Goal: Communication & Community: Share content

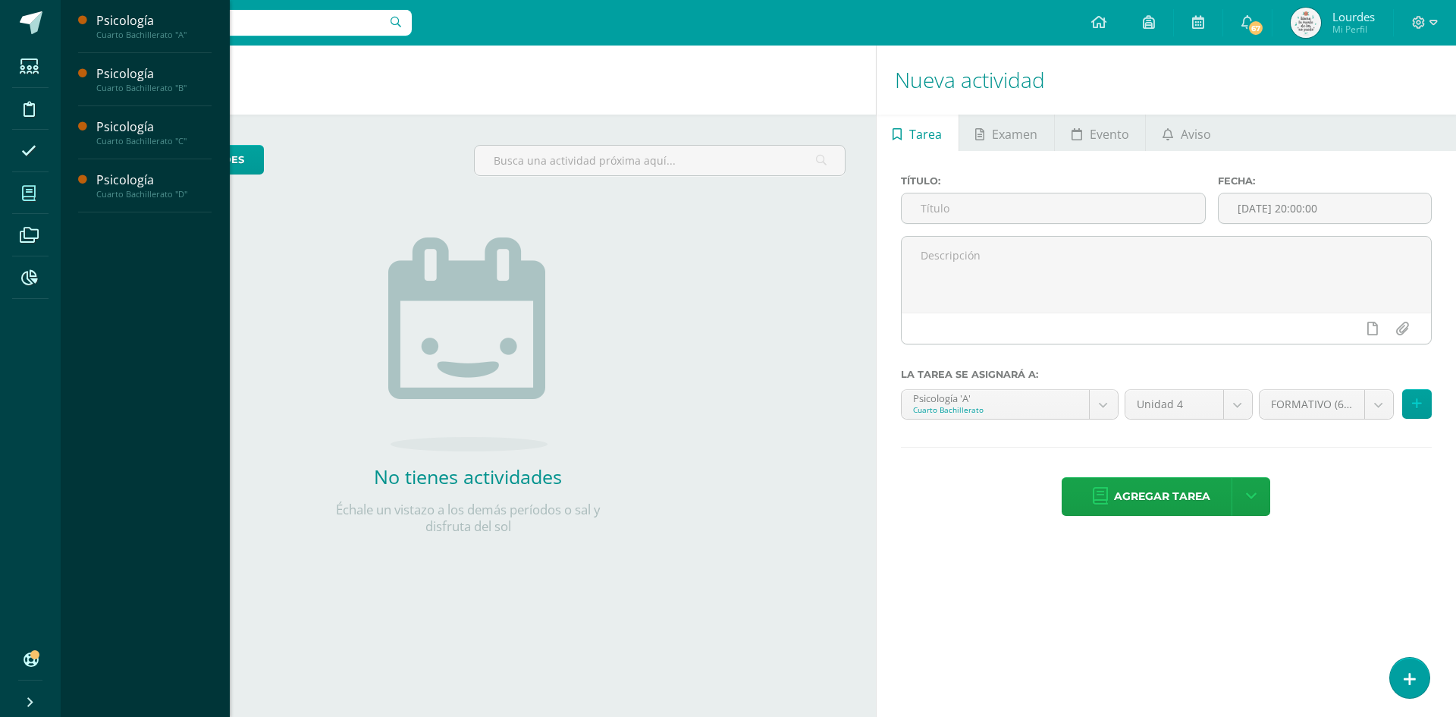
click at [29, 196] on icon at bounding box center [29, 193] width 14 height 15
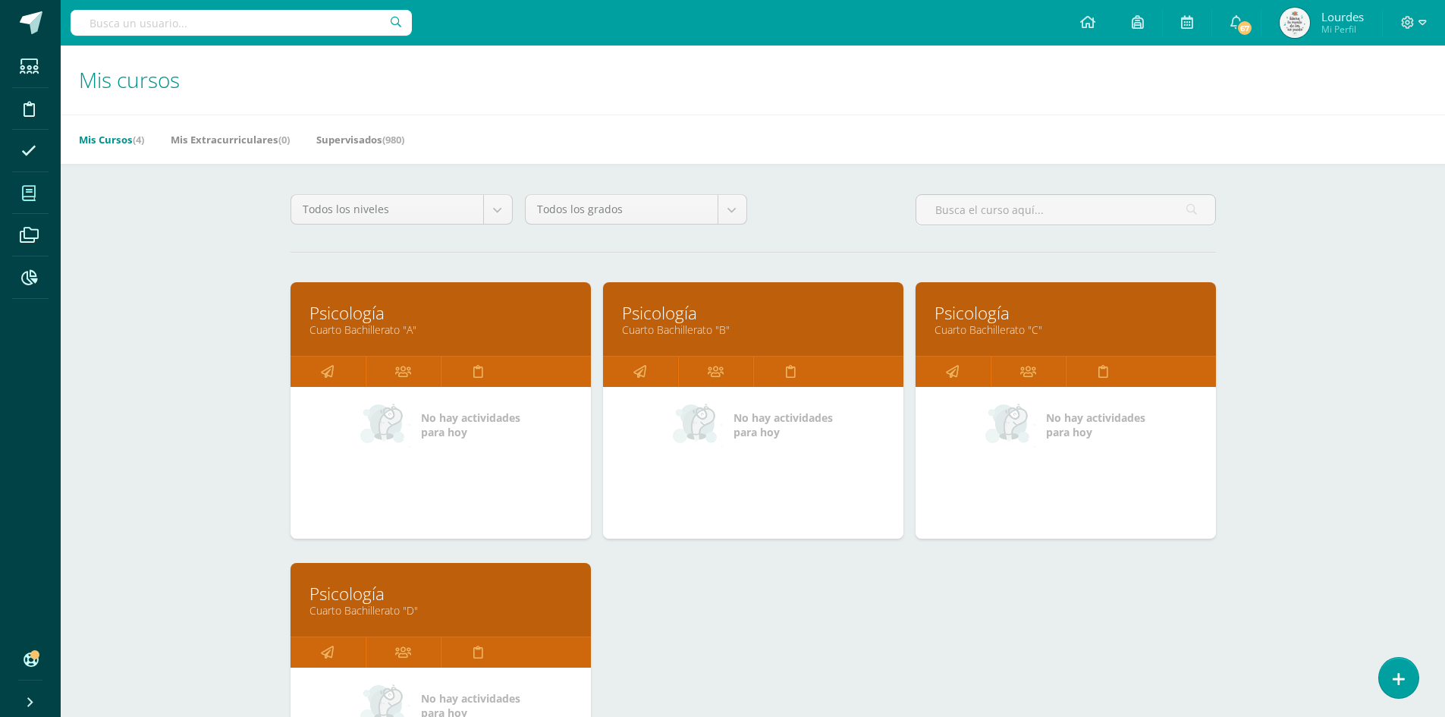
scroll to position [228, 0]
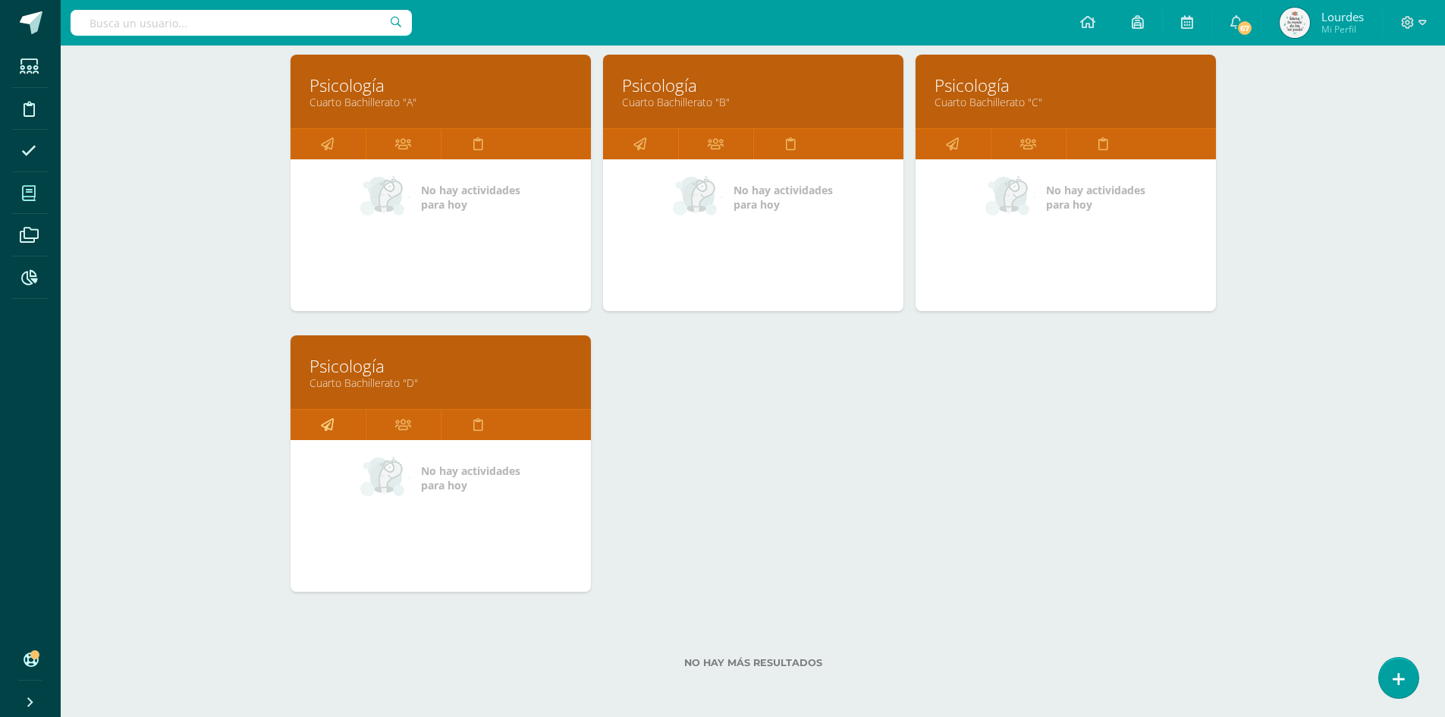
click at [329, 419] on icon at bounding box center [327, 425] width 13 height 30
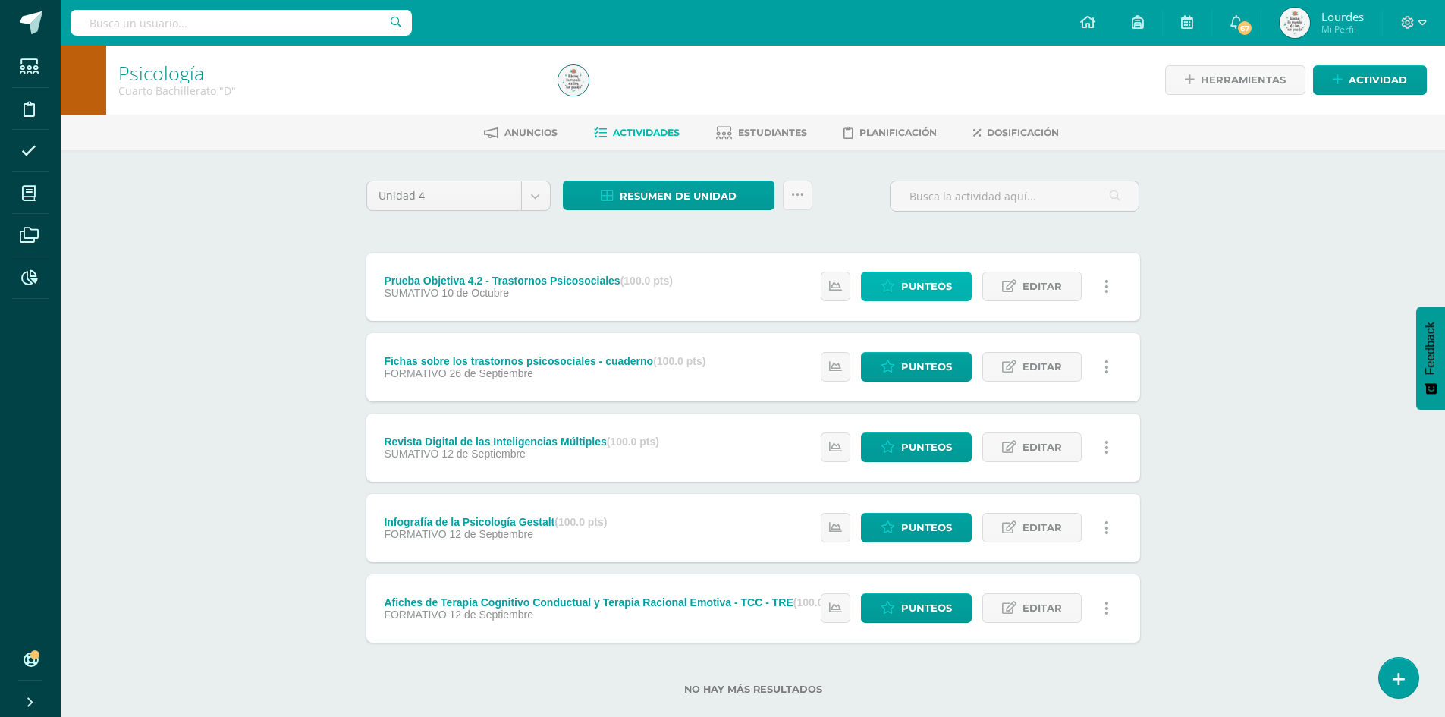
click at [923, 284] on span "Punteos" at bounding box center [926, 286] width 51 height 28
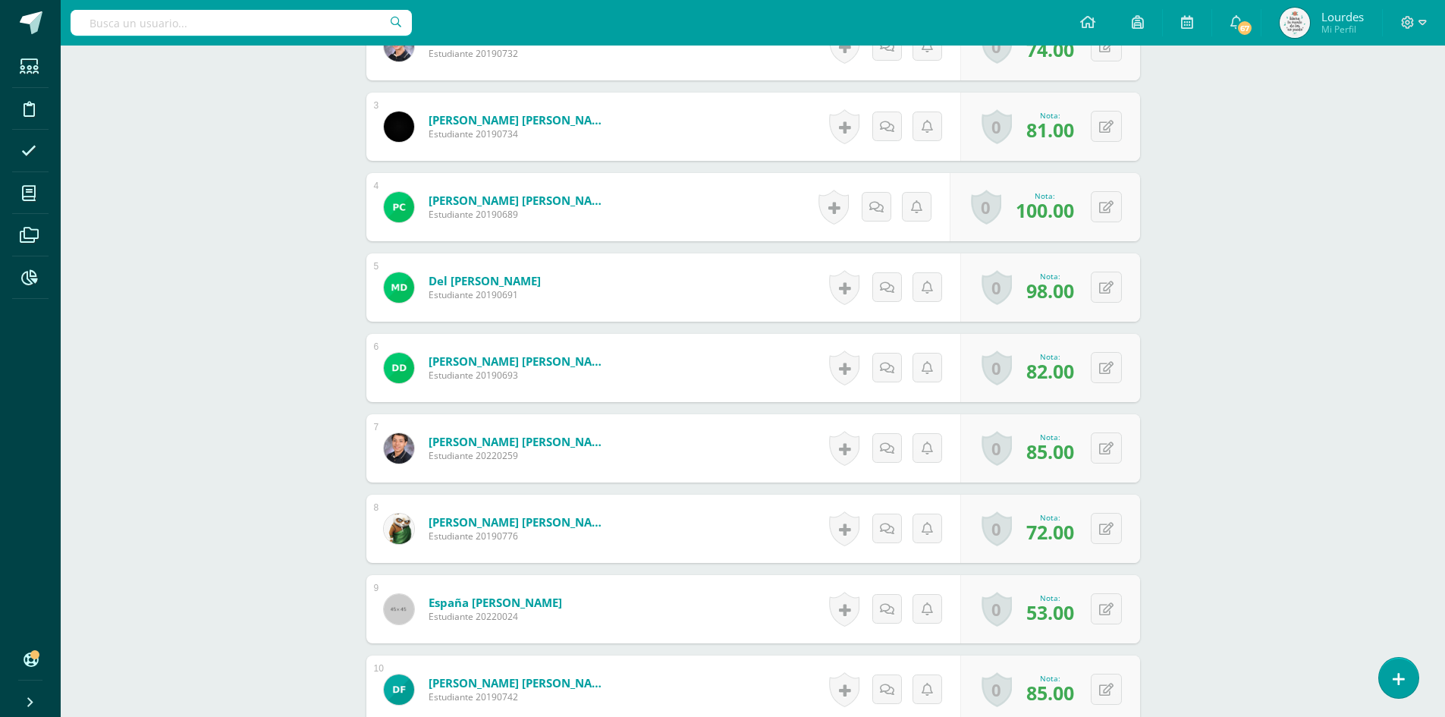
scroll to position [607, 0]
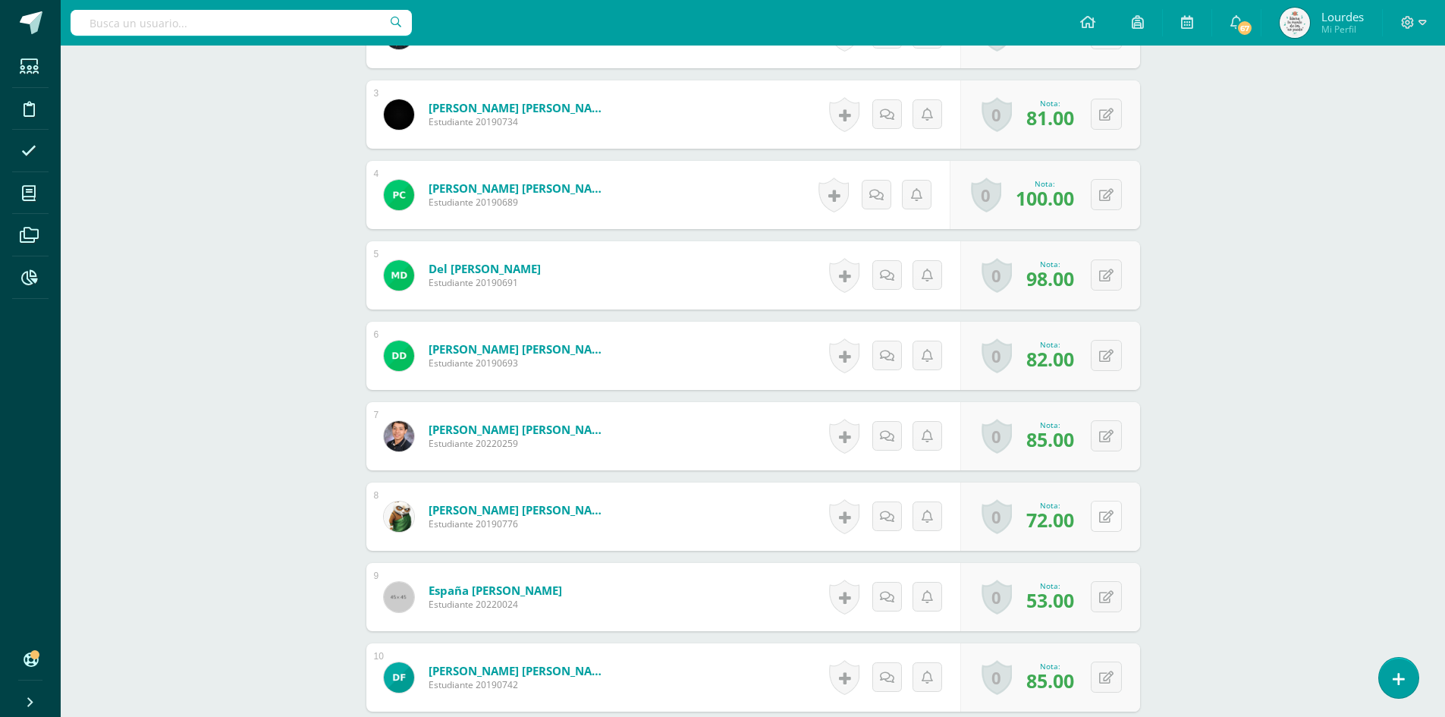
click at [1103, 509] on button at bounding box center [1106, 516] width 31 height 31
click at [1078, 523] on icon at bounding box center [1076, 520] width 14 height 13
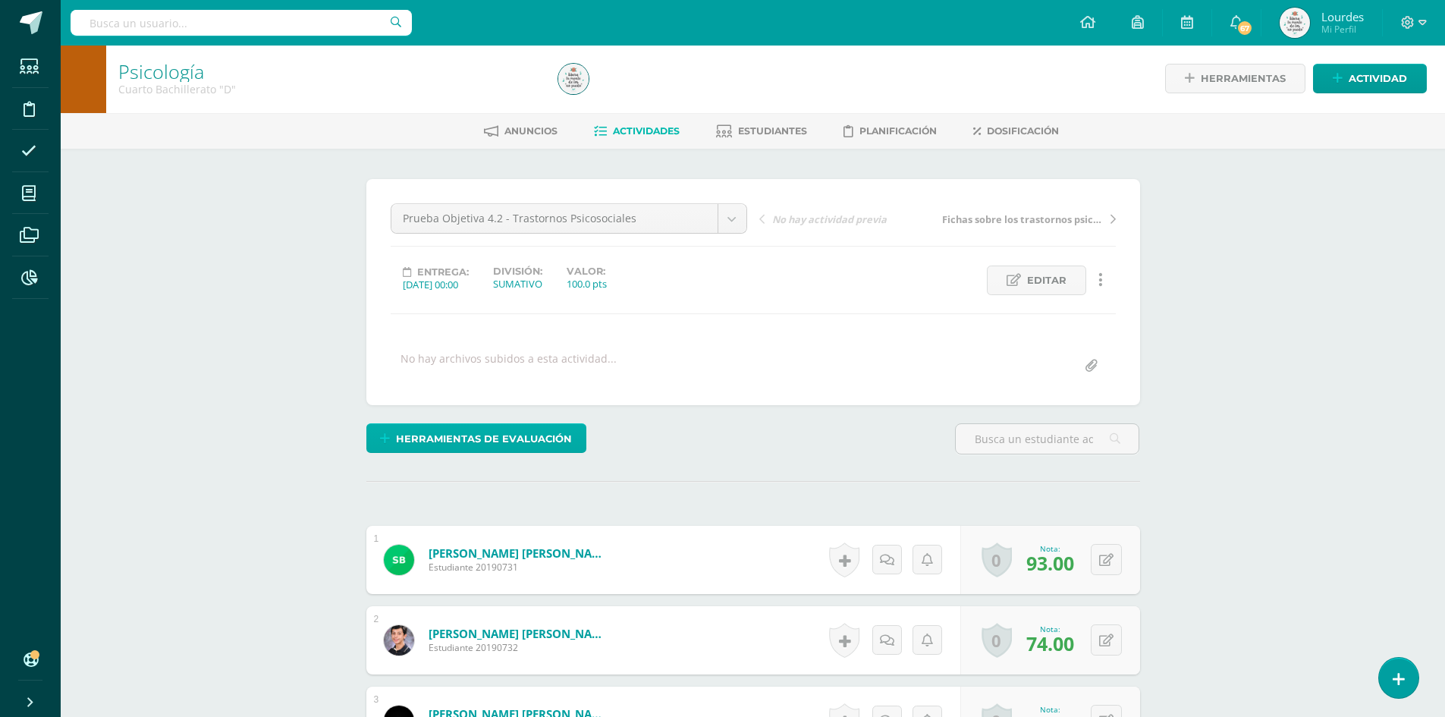
scroll to position [2, 0]
click at [476, 435] on span "Herramientas de evaluación" at bounding box center [484, 438] width 176 height 28
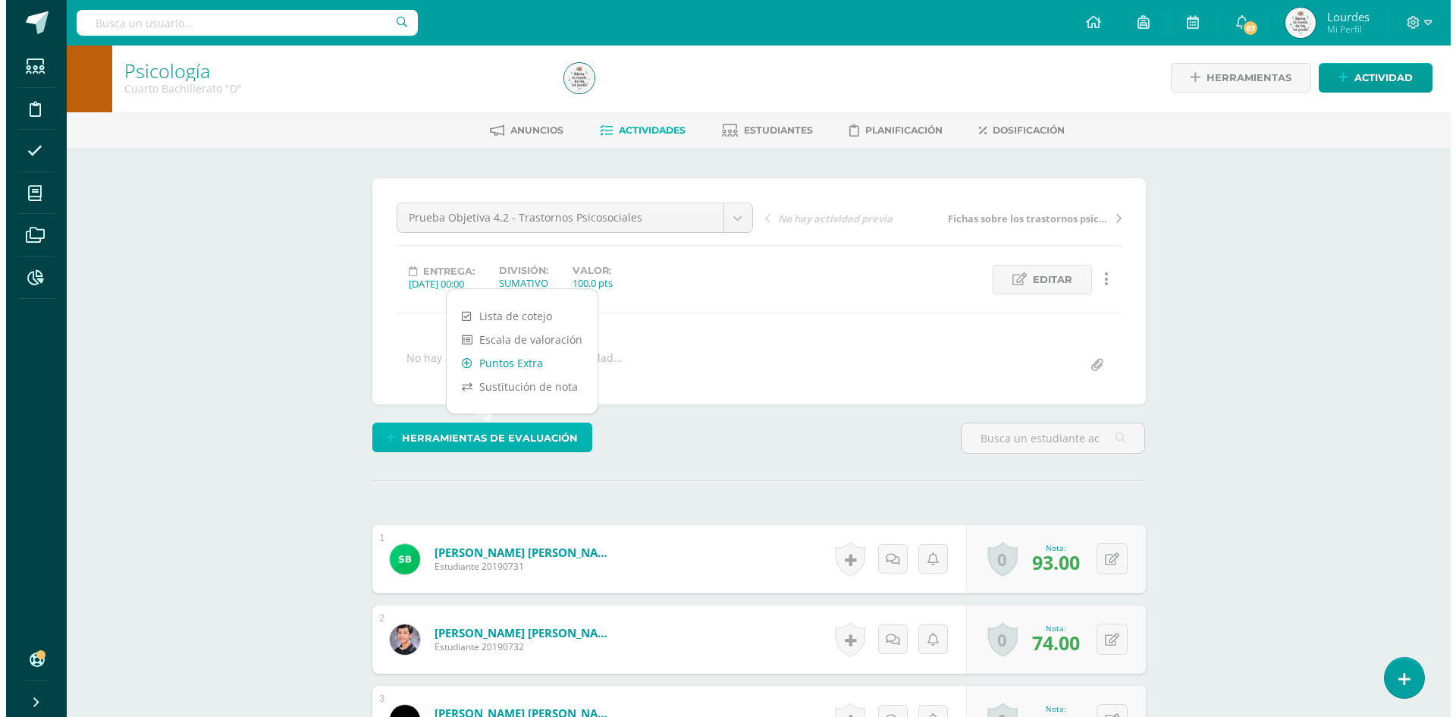
scroll to position [3, 0]
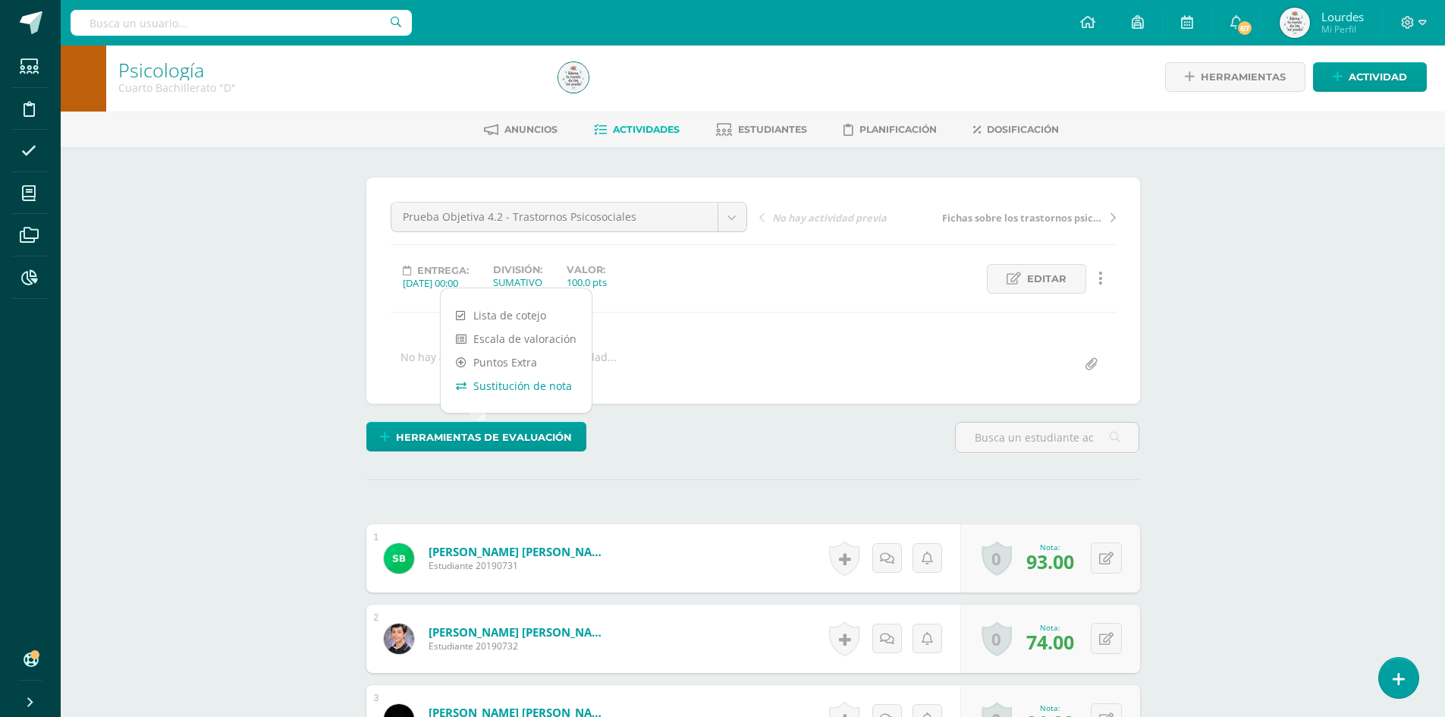
click at [526, 385] on link "Sustitución de nota" at bounding box center [516, 386] width 151 height 24
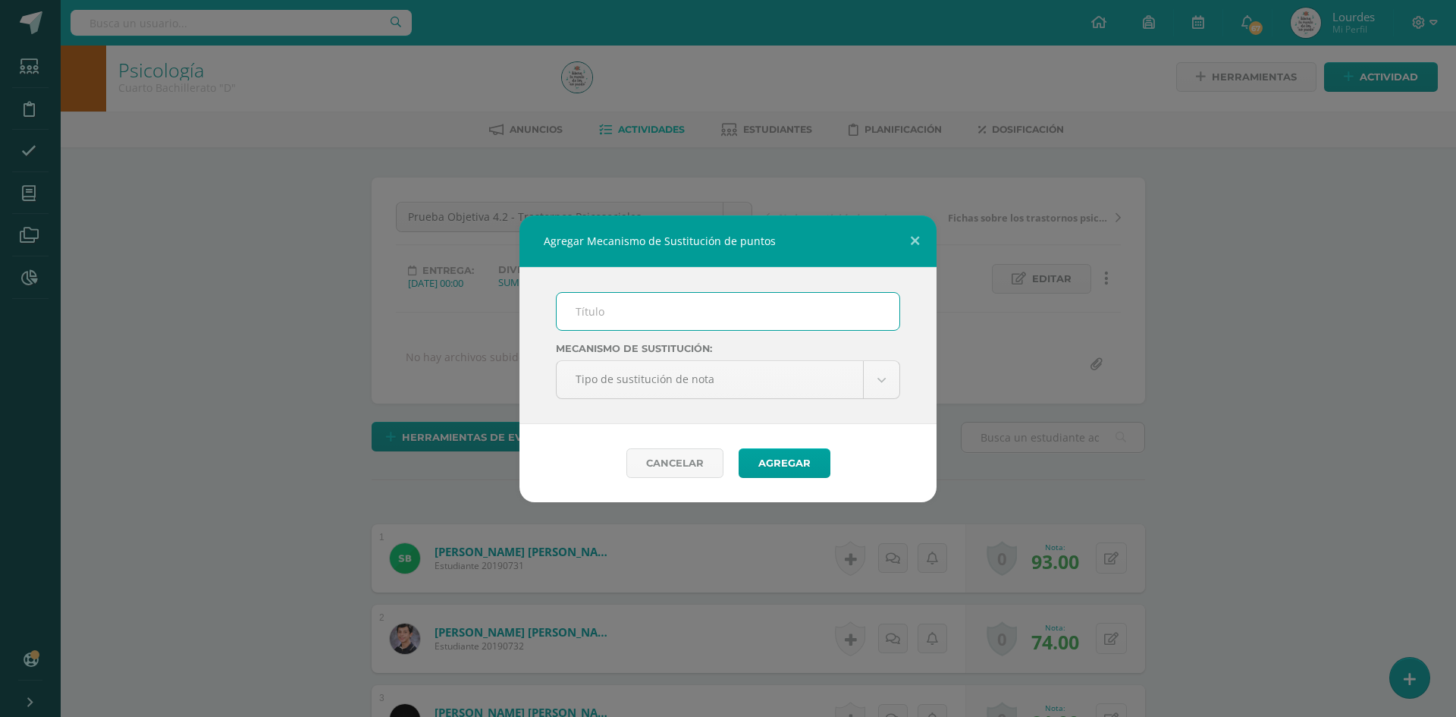
click at [629, 317] on input "text" at bounding box center [728, 311] width 343 height 37
type input "Proceso de Mejoramiento de los Aprendizajes -PMA"
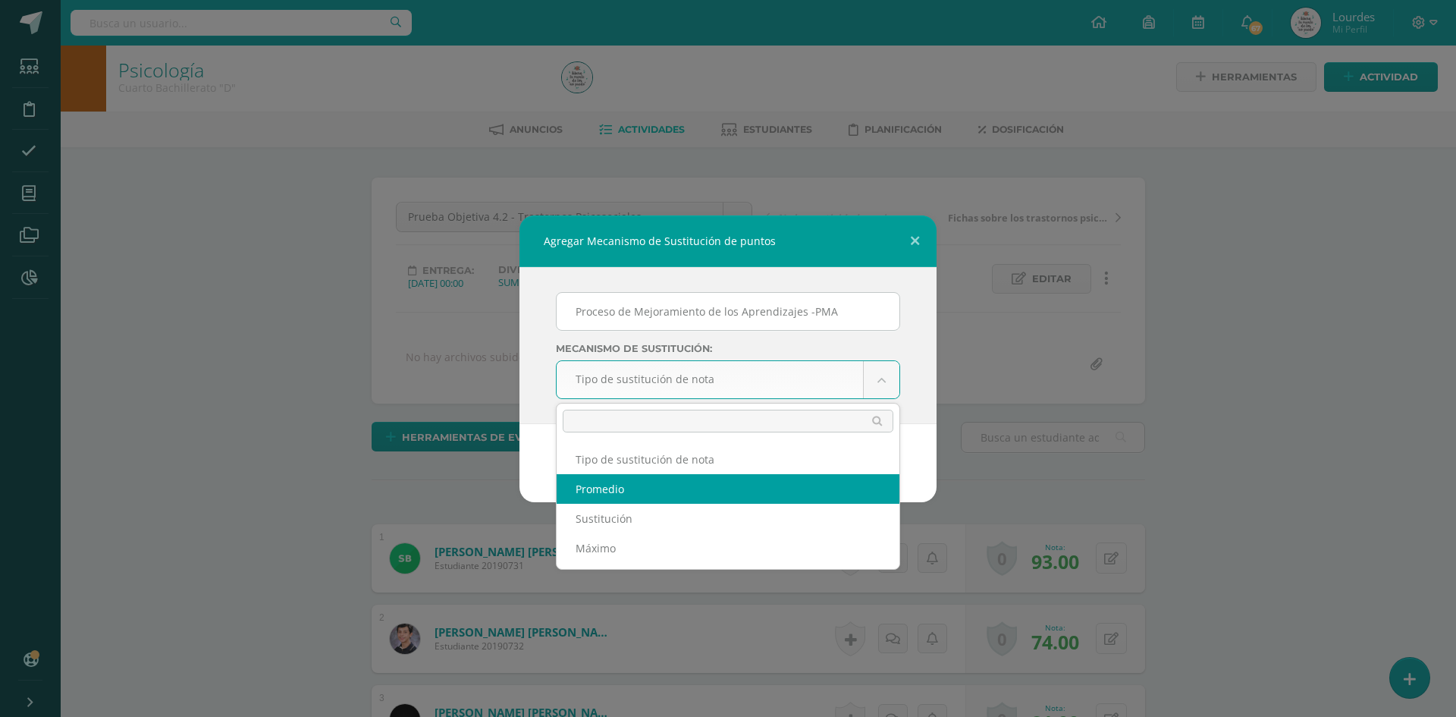
select select "average"
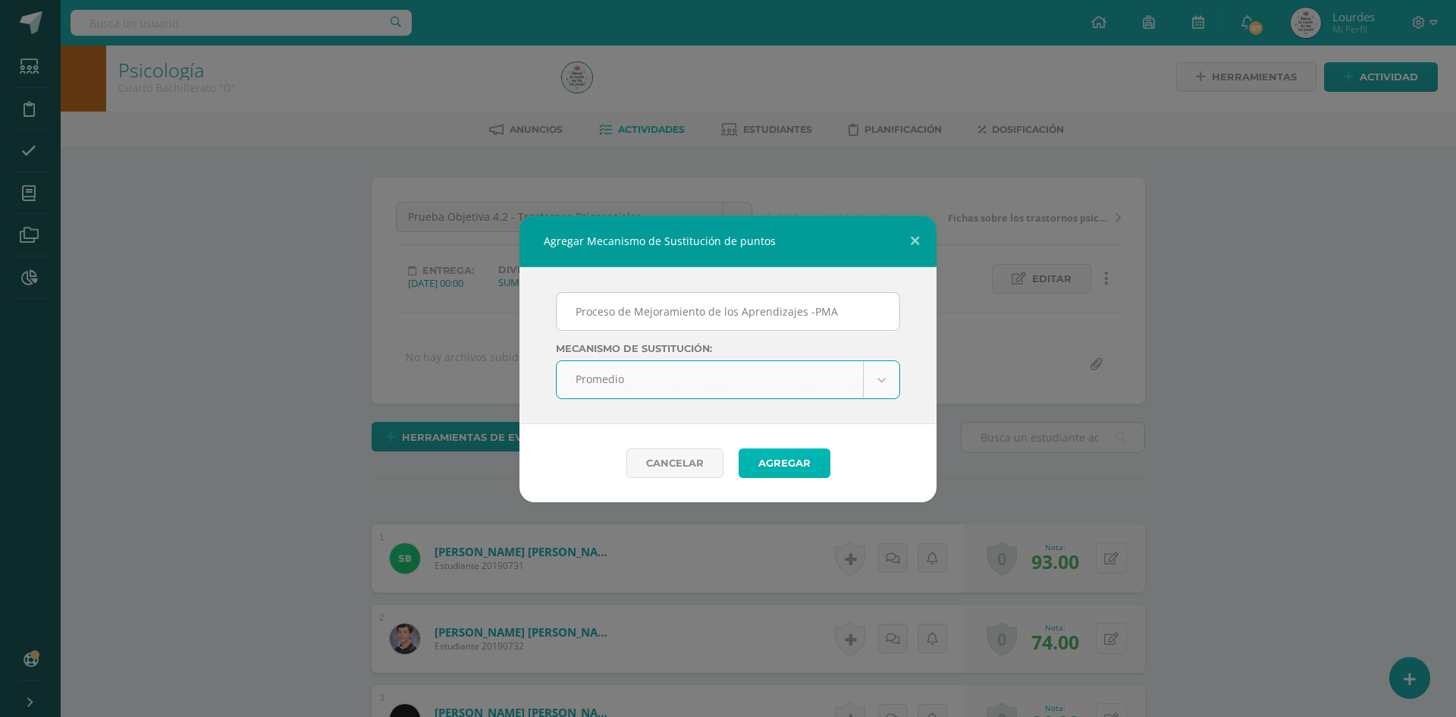
click at [786, 462] on button "Agregar" at bounding box center [785, 463] width 92 height 30
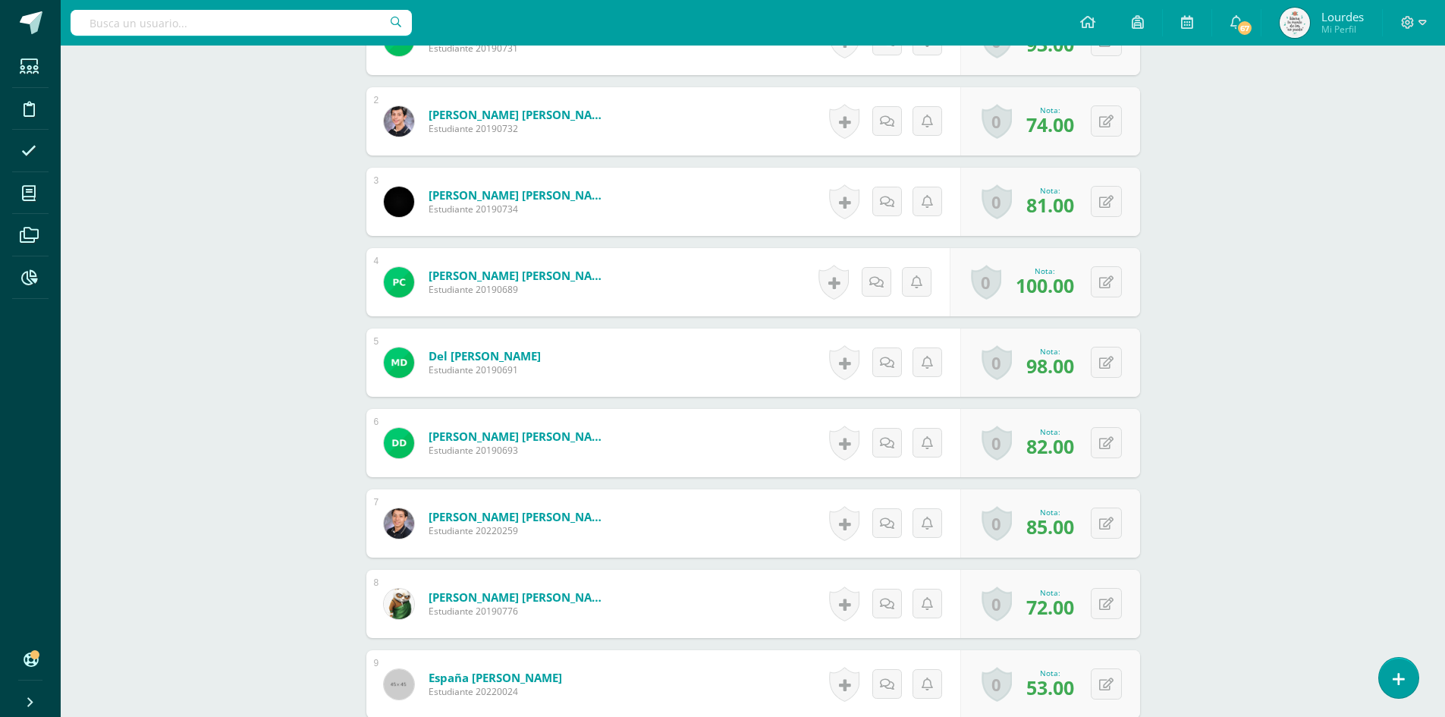
scroll to position [607, 0]
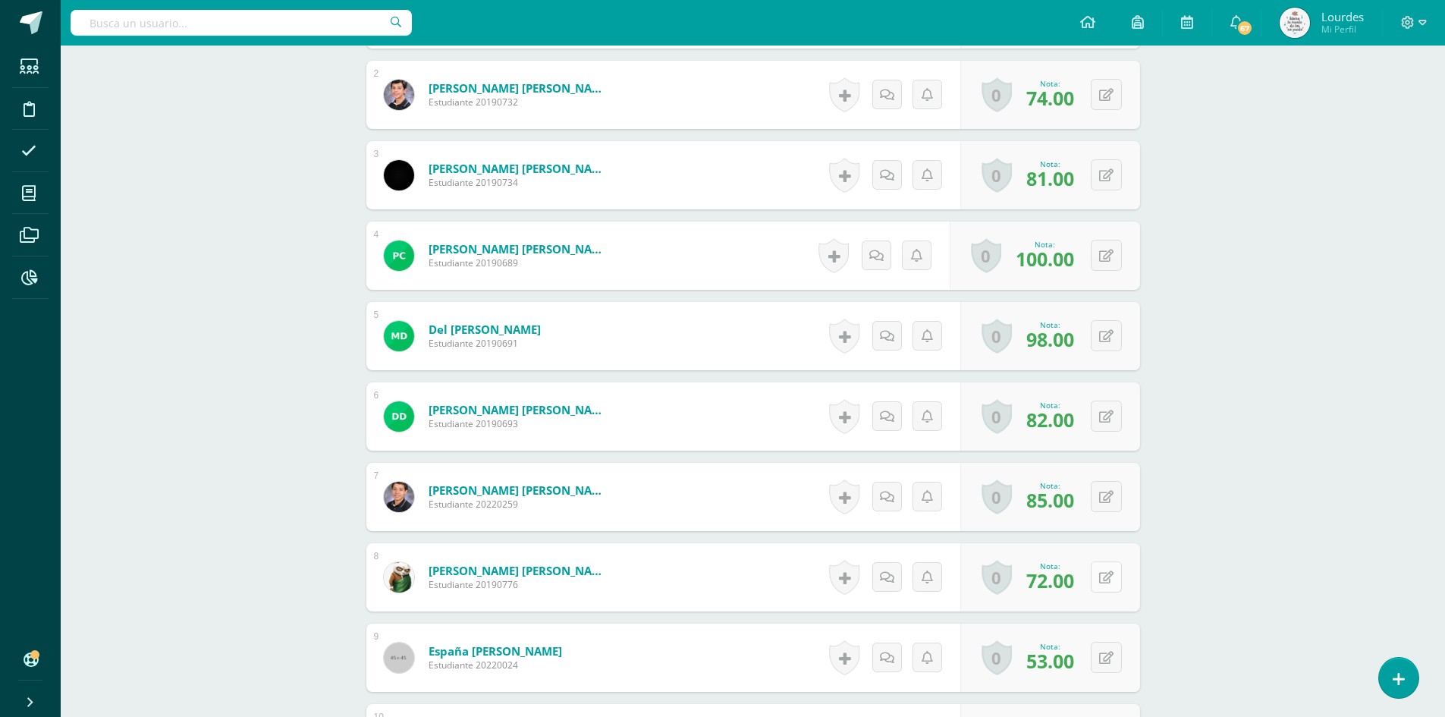
click at [1108, 573] on button at bounding box center [1106, 576] width 31 height 31
type input "90"
click at [1116, 661] on button at bounding box center [1116, 656] width 32 height 32
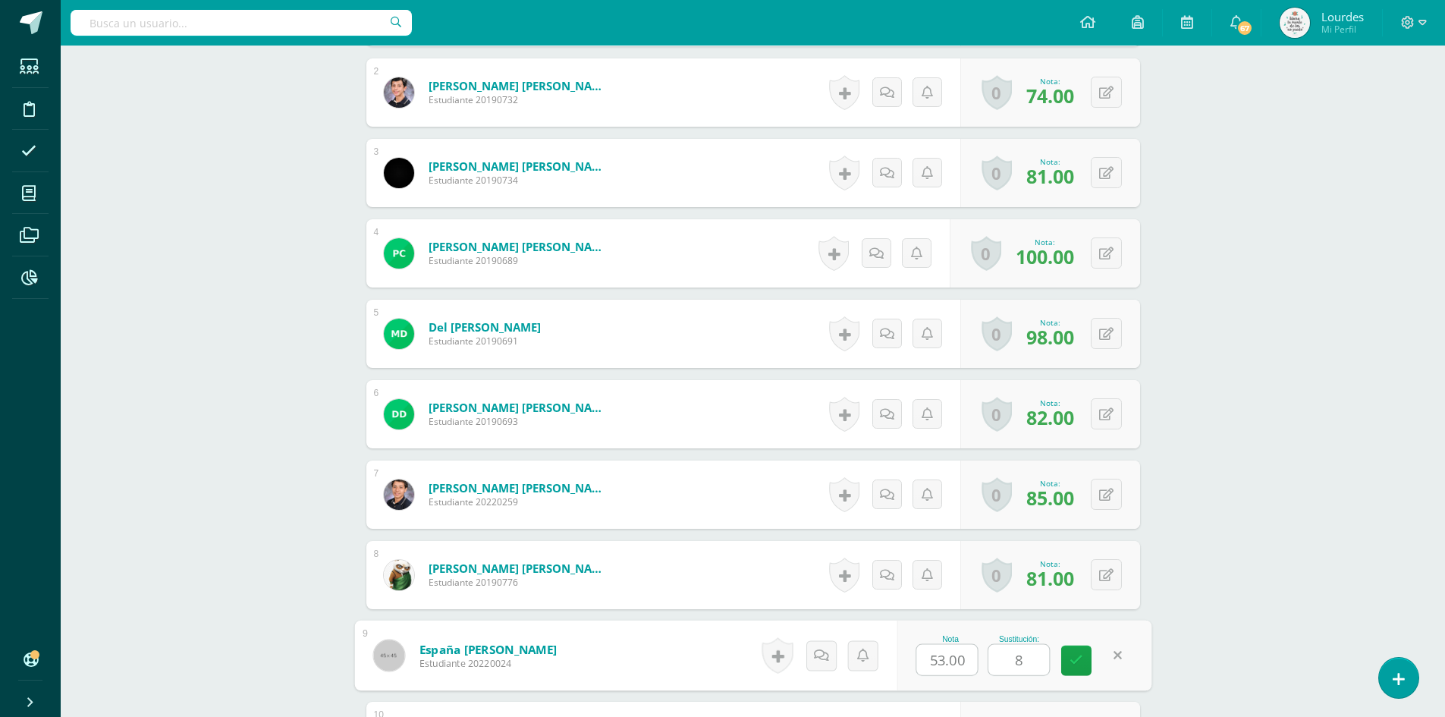
type input "81"
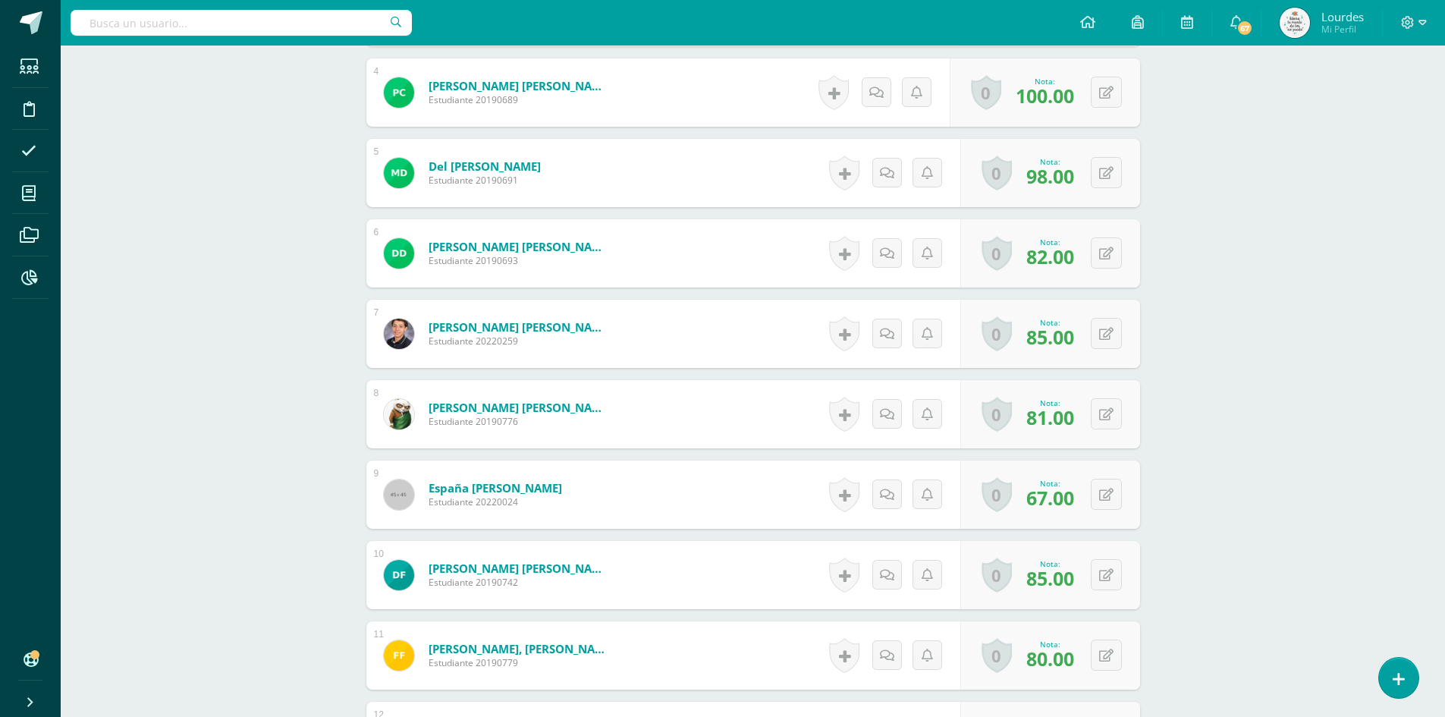
scroll to position [838, 0]
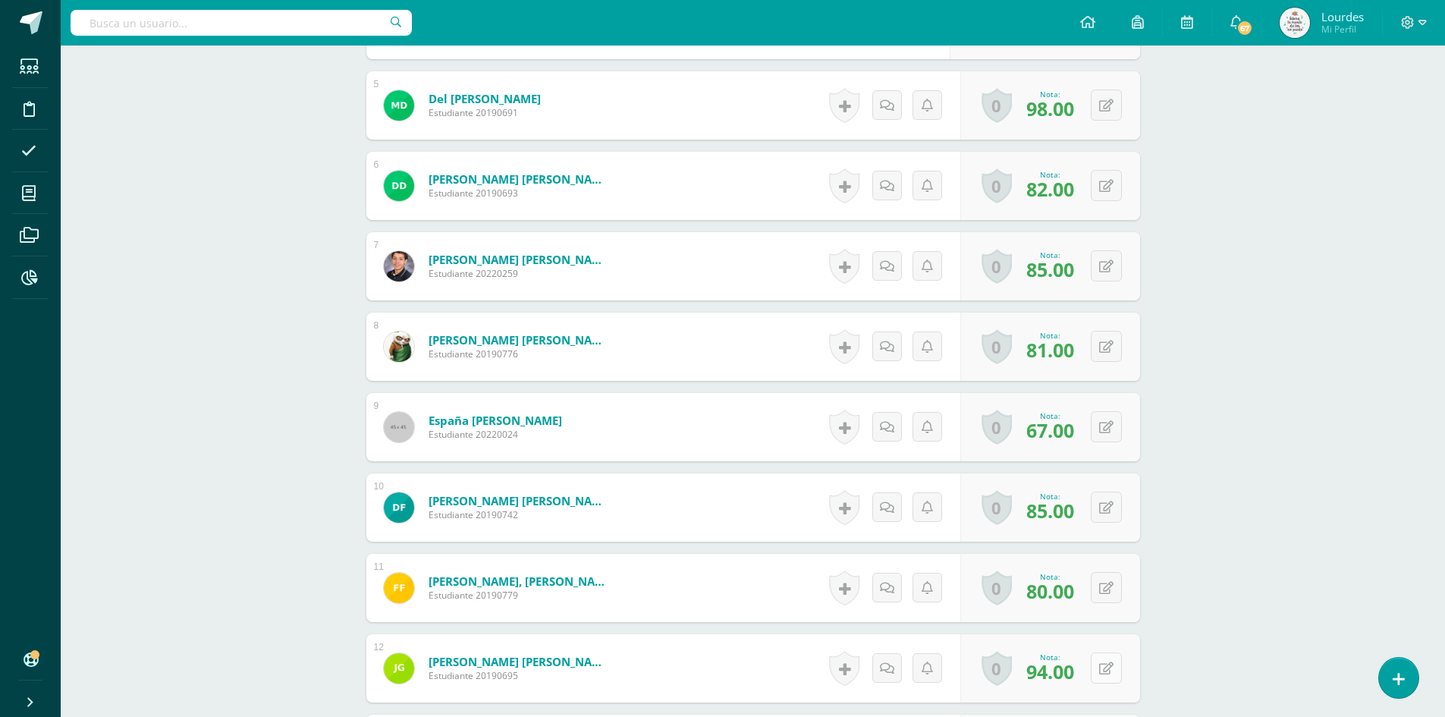
click at [1098, 672] on div "0 Logros Logros obtenidos Aún no hay logros agregados Nota: 94.00" at bounding box center [1050, 668] width 180 height 68
click at [1112, 667] on icon at bounding box center [1116, 667] width 15 height 13
type input "100"
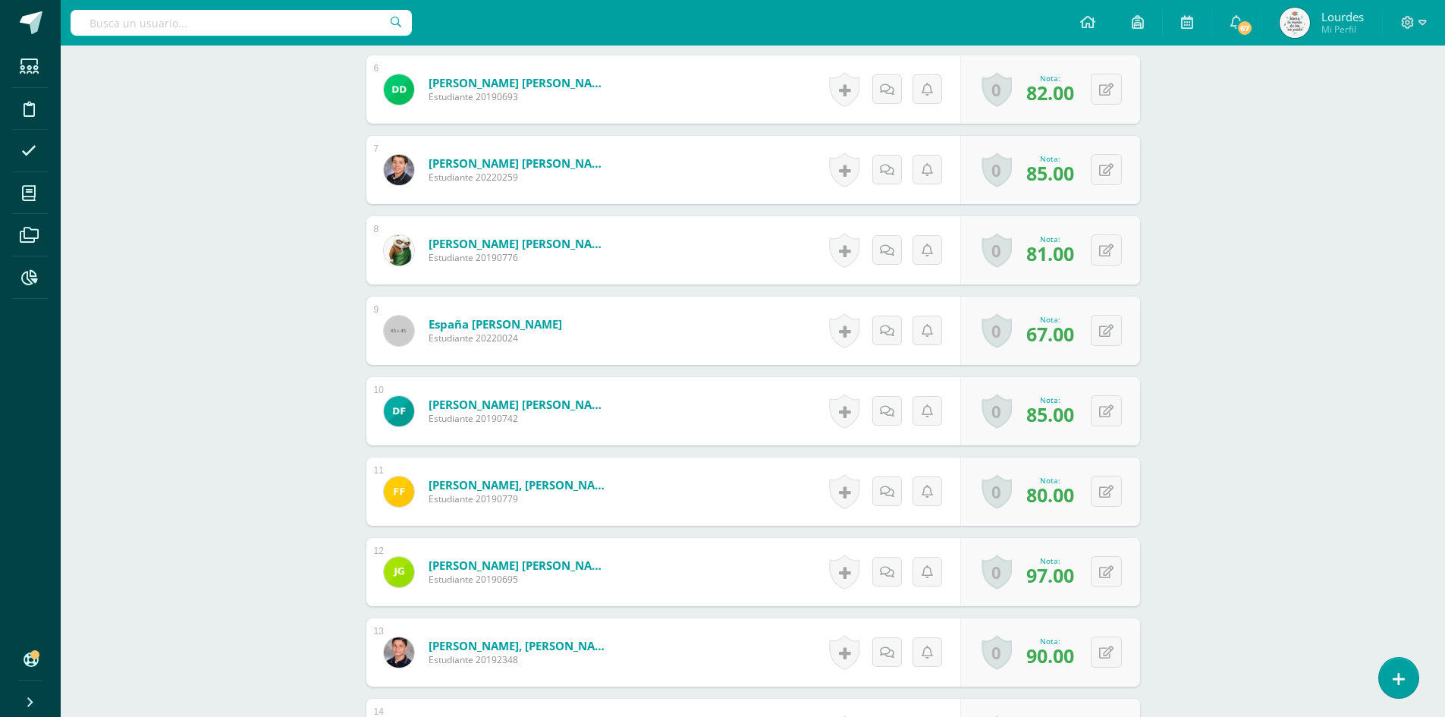
scroll to position [990, 0]
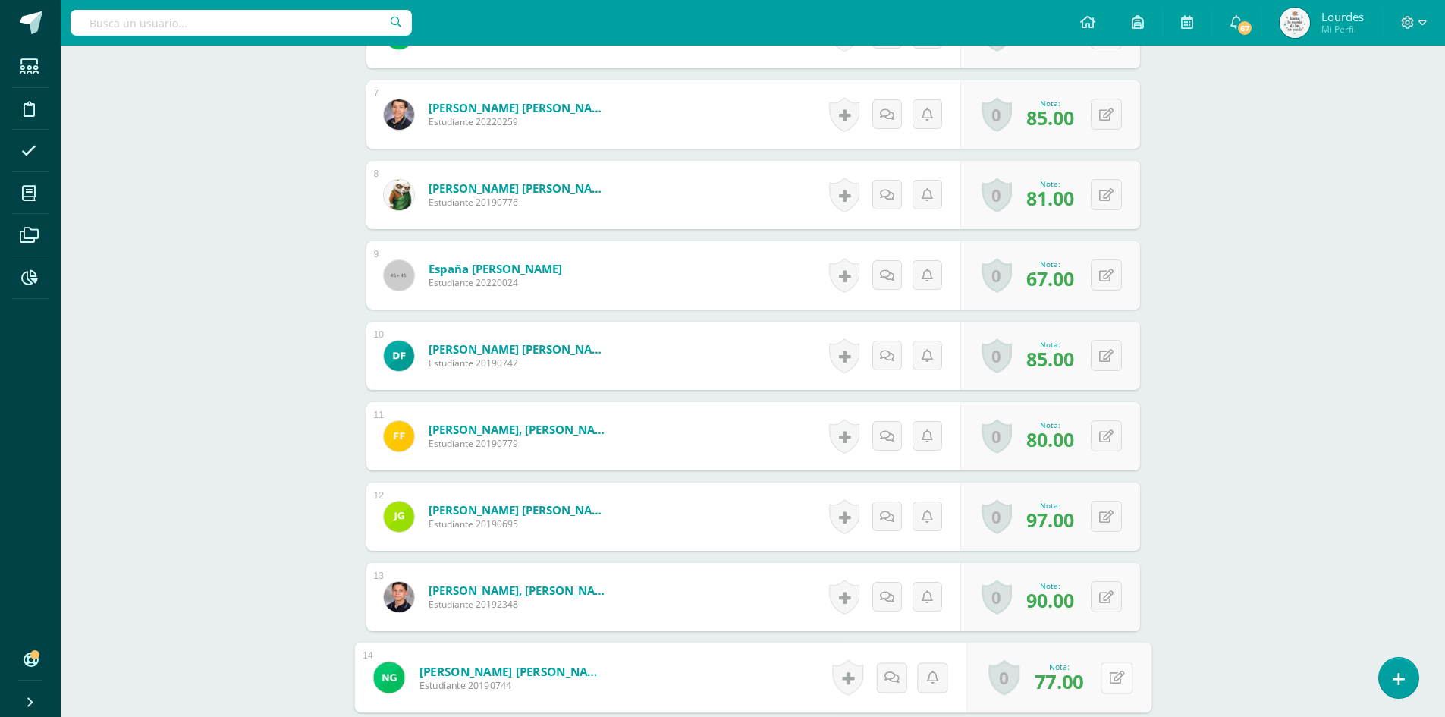
click at [1101, 684] on button at bounding box center [1116, 677] width 32 height 32
type input "95"
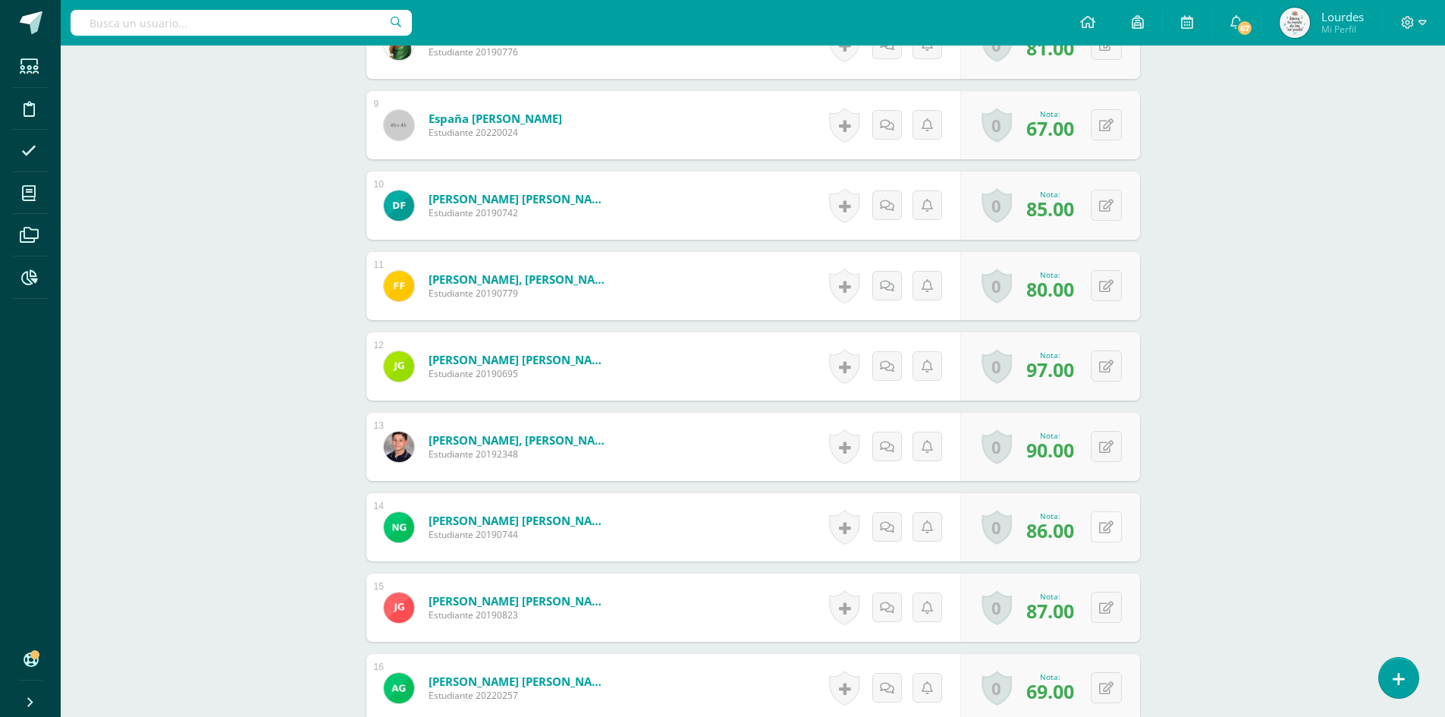
scroll to position [1141, 0]
click at [1100, 688] on button at bounding box center [1106, 685] width 31 height 31
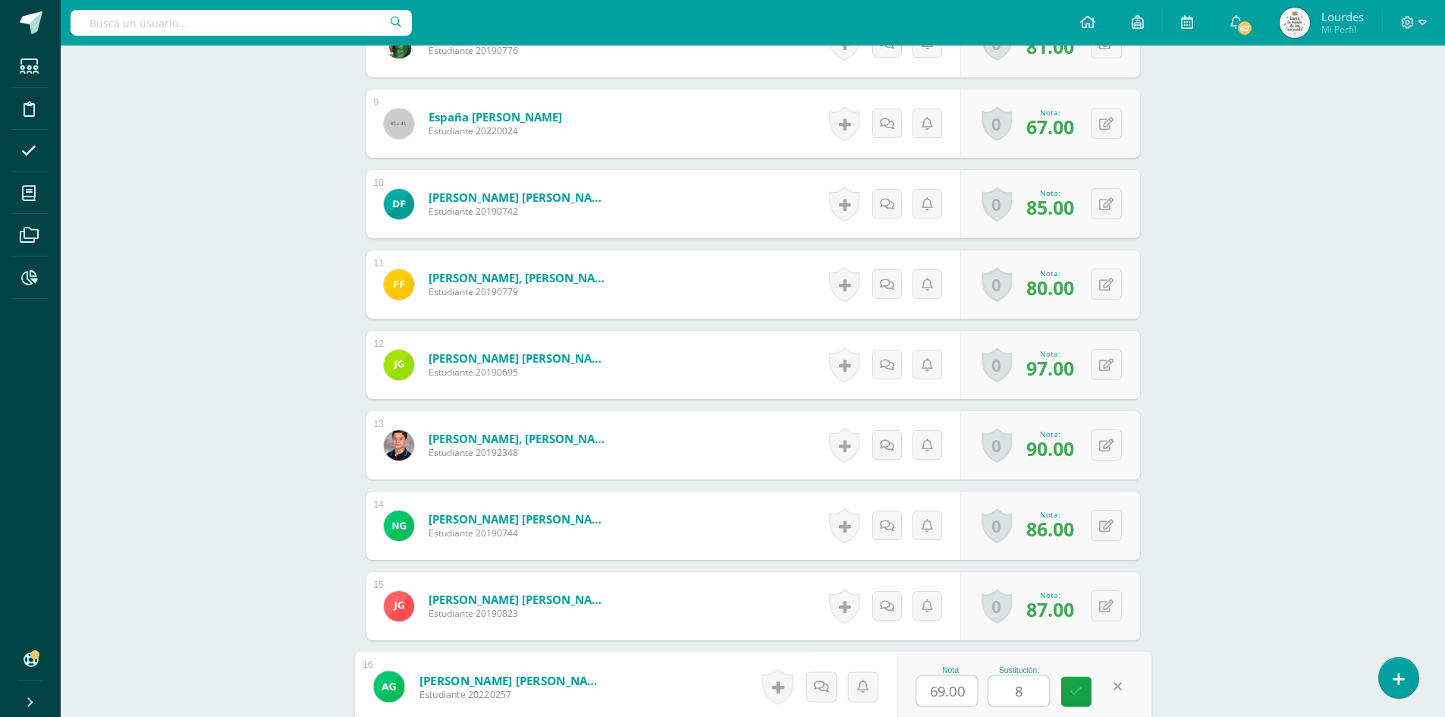
type input "80"
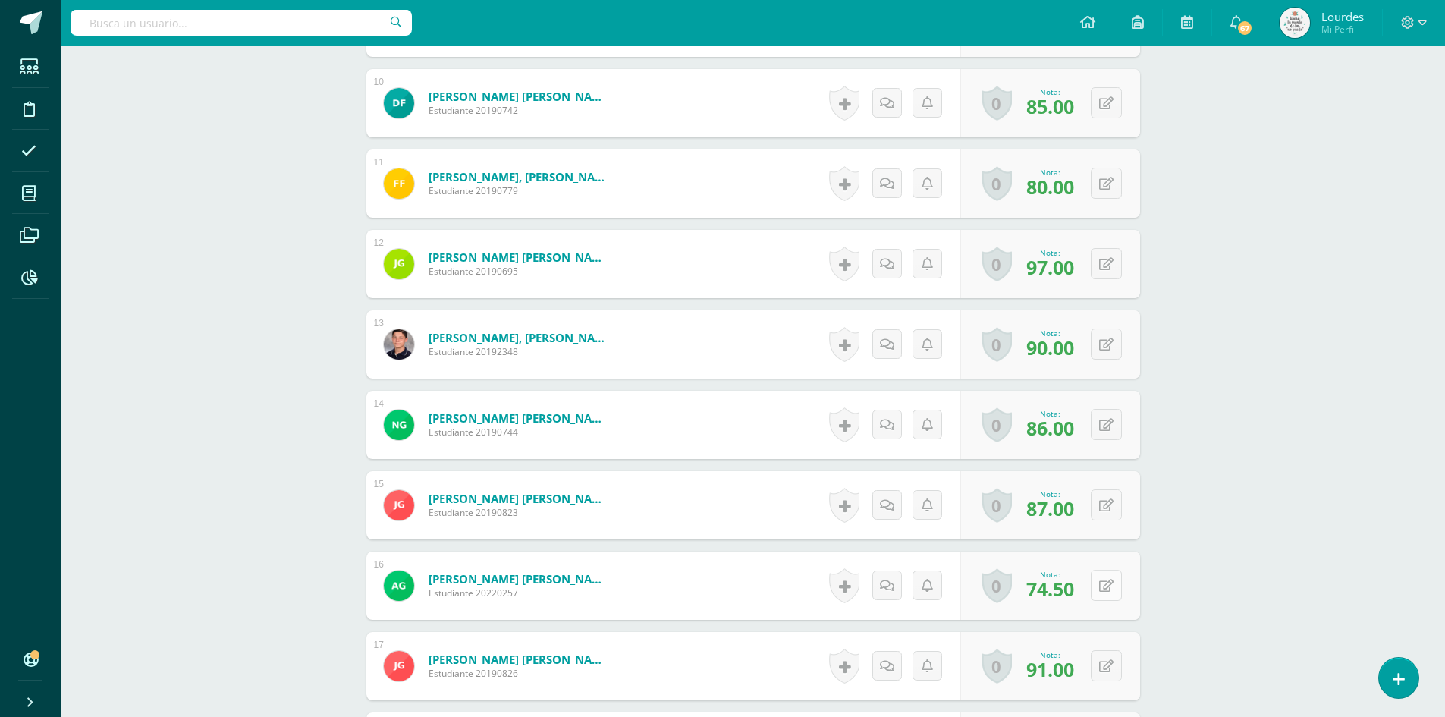
scroll to position [1369, 0]
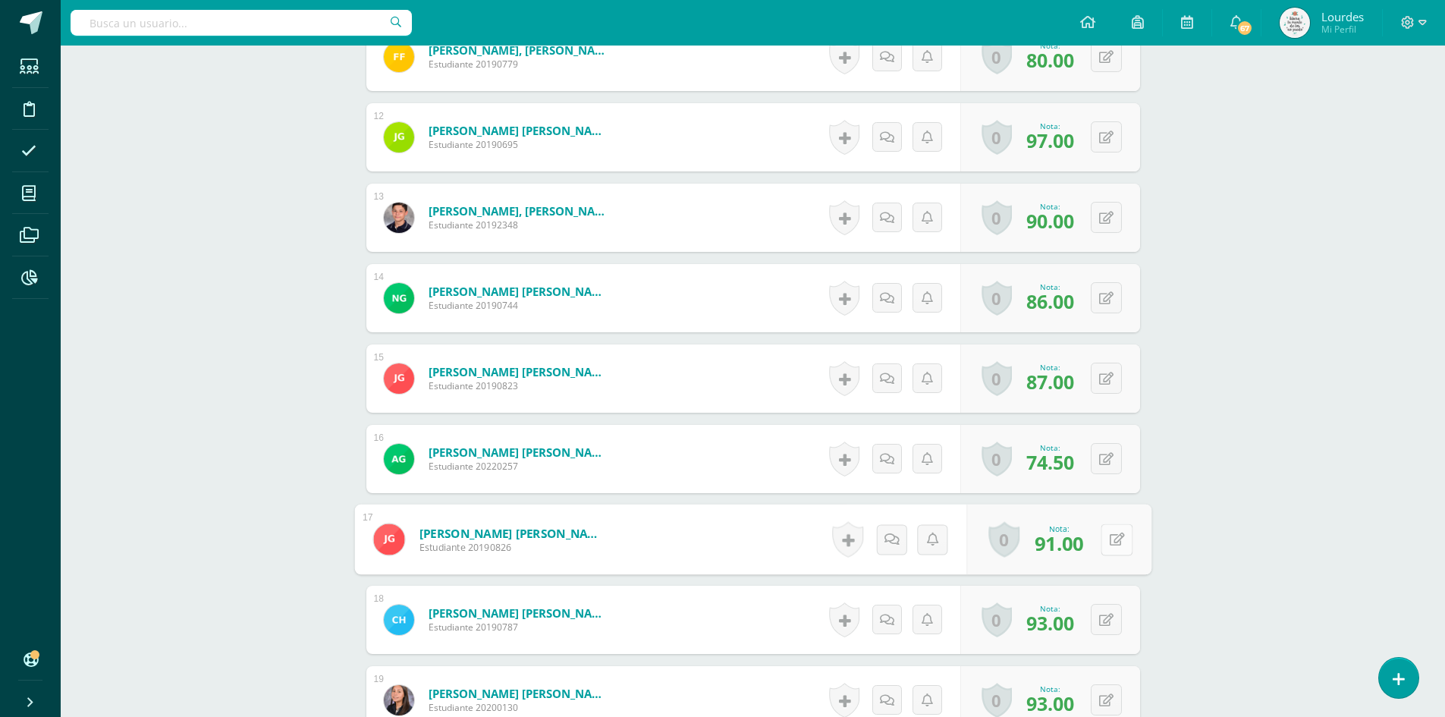
click at [1101, 544] on button at bounding box center [1116, 539] width 32 height 32
type input "95"
click at [1069, 542] on icon at bounding box center [1076, 544] width 14 height 13
click at [1103, 617] on button at bounding box center [1106, 619] width 31 height 31
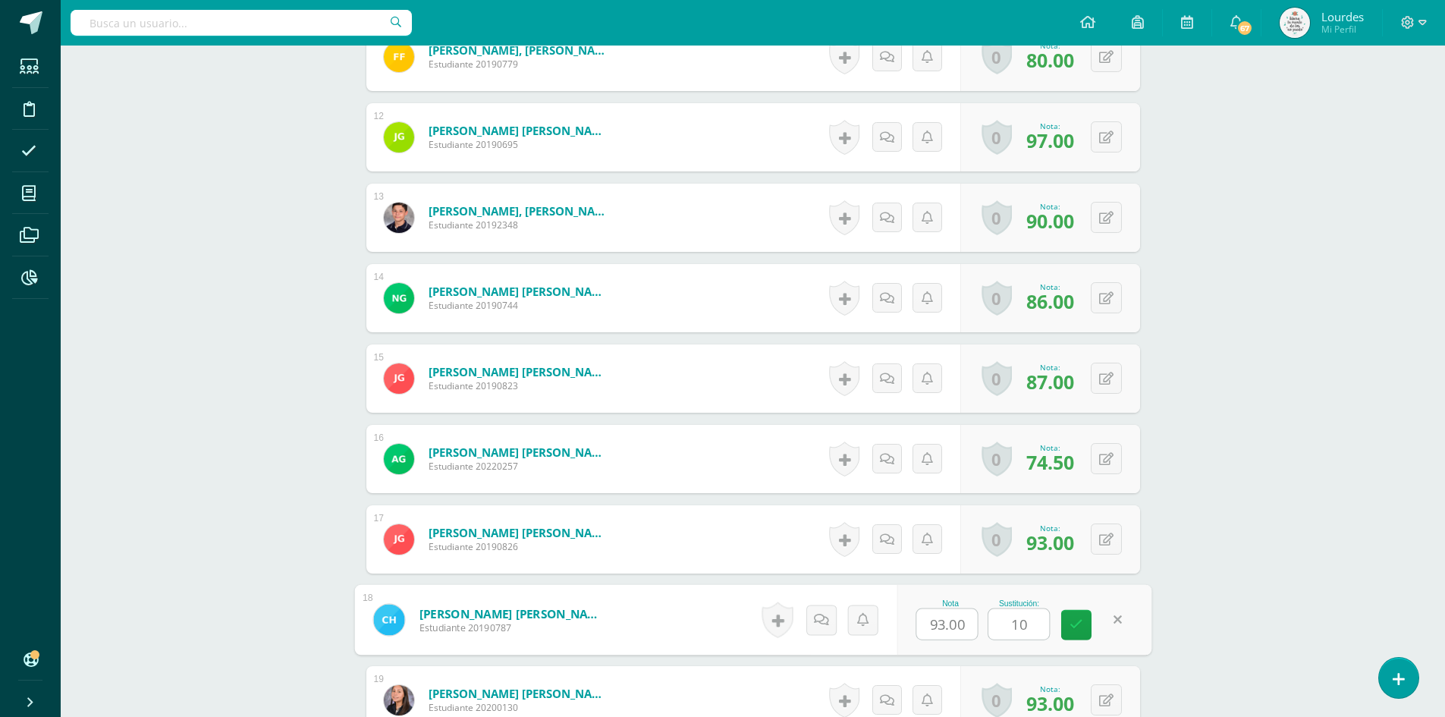
type input "100"
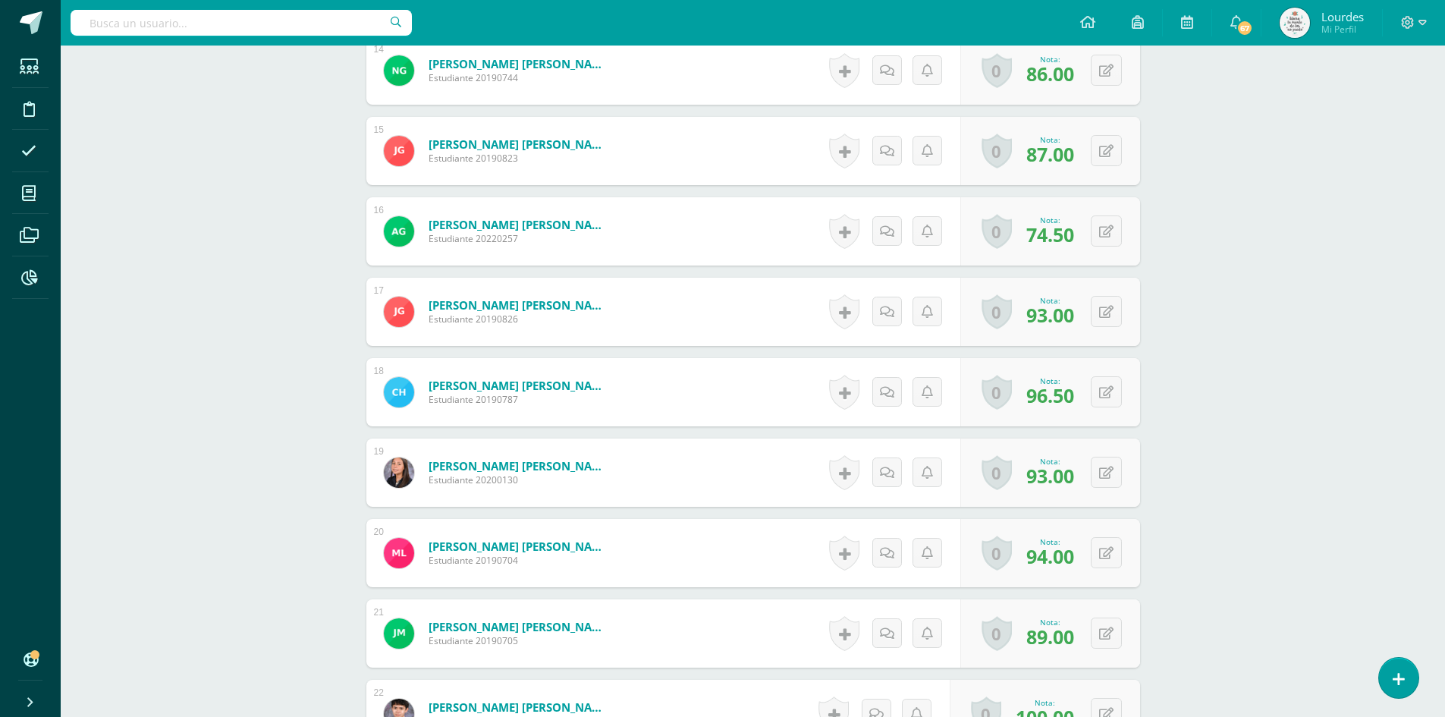
scroll to position [1748, 0]
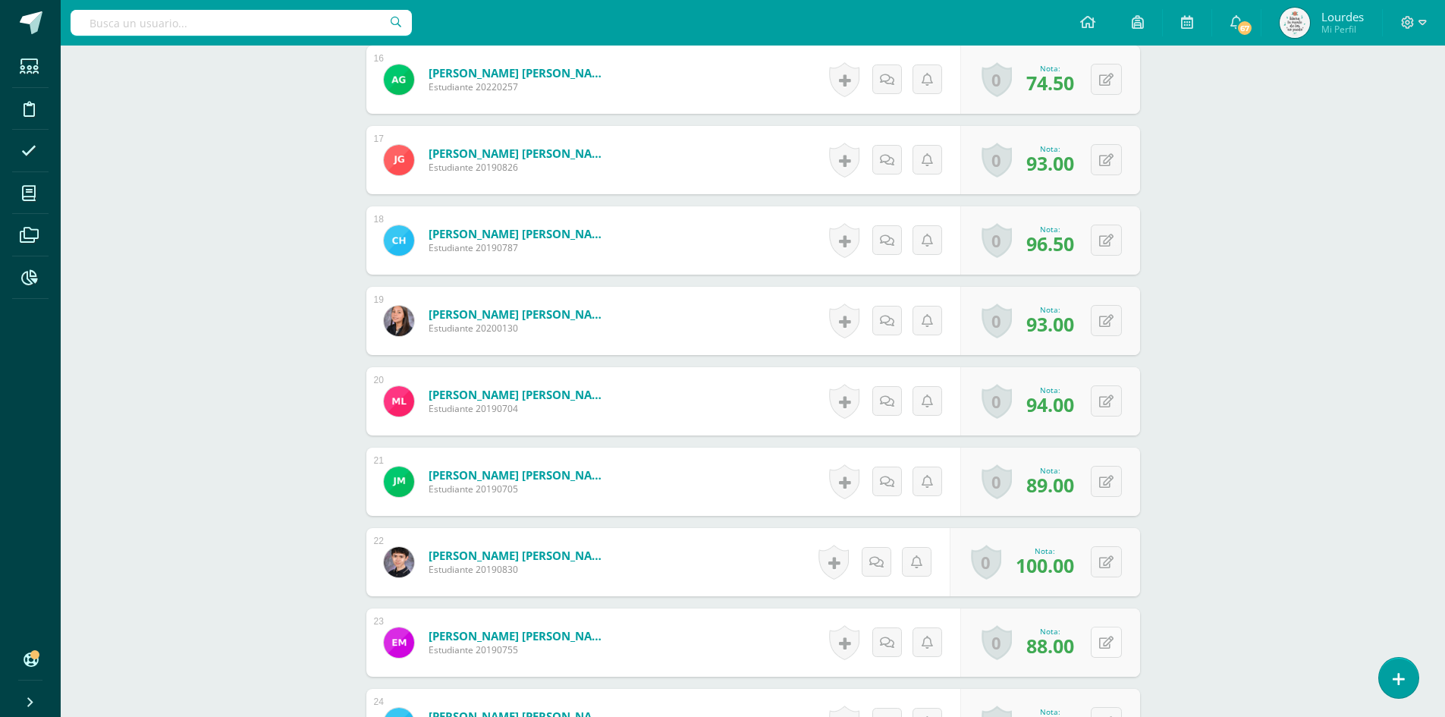
click at [1107, 642] on button at bounding box center [1106, 641] width 31 height 31
type input "100"
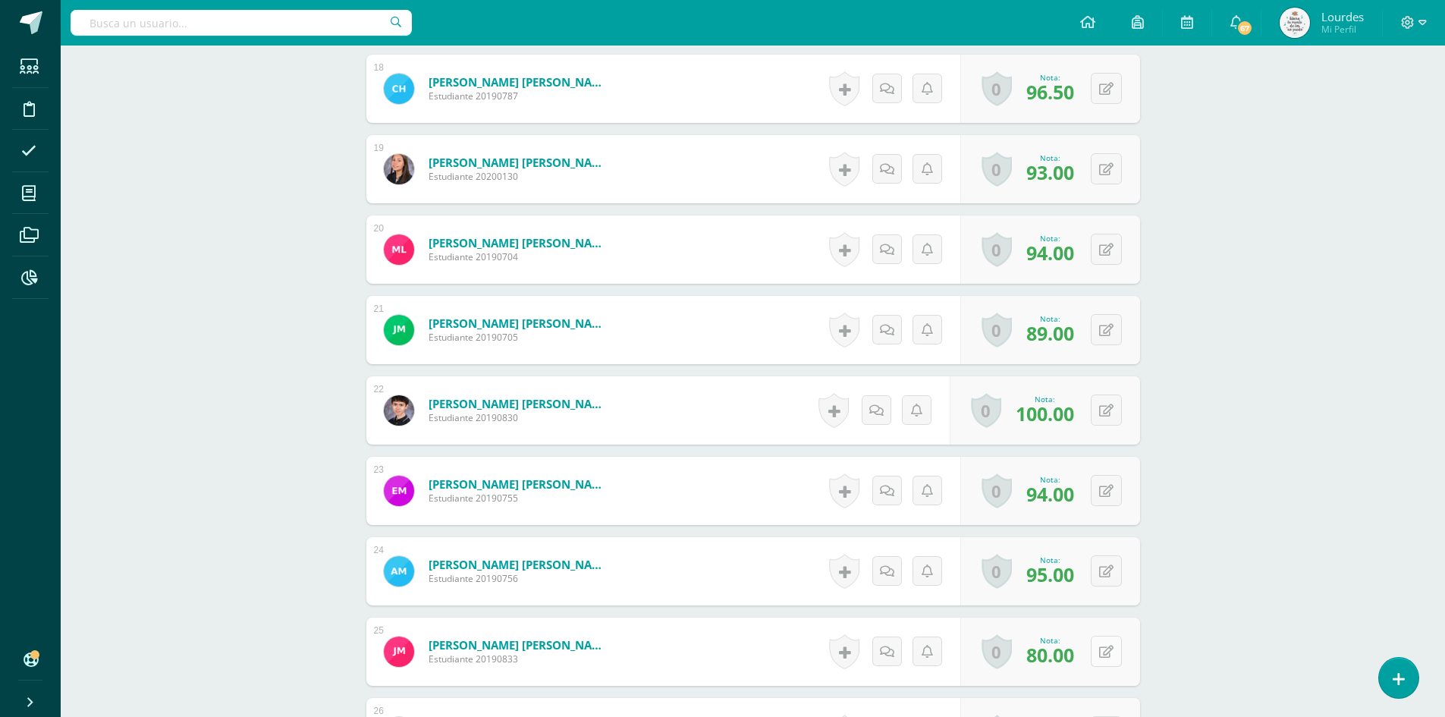
click at [1109, 661] on button at bounding box center [1106, 651] width 31 height 31
type input "100"
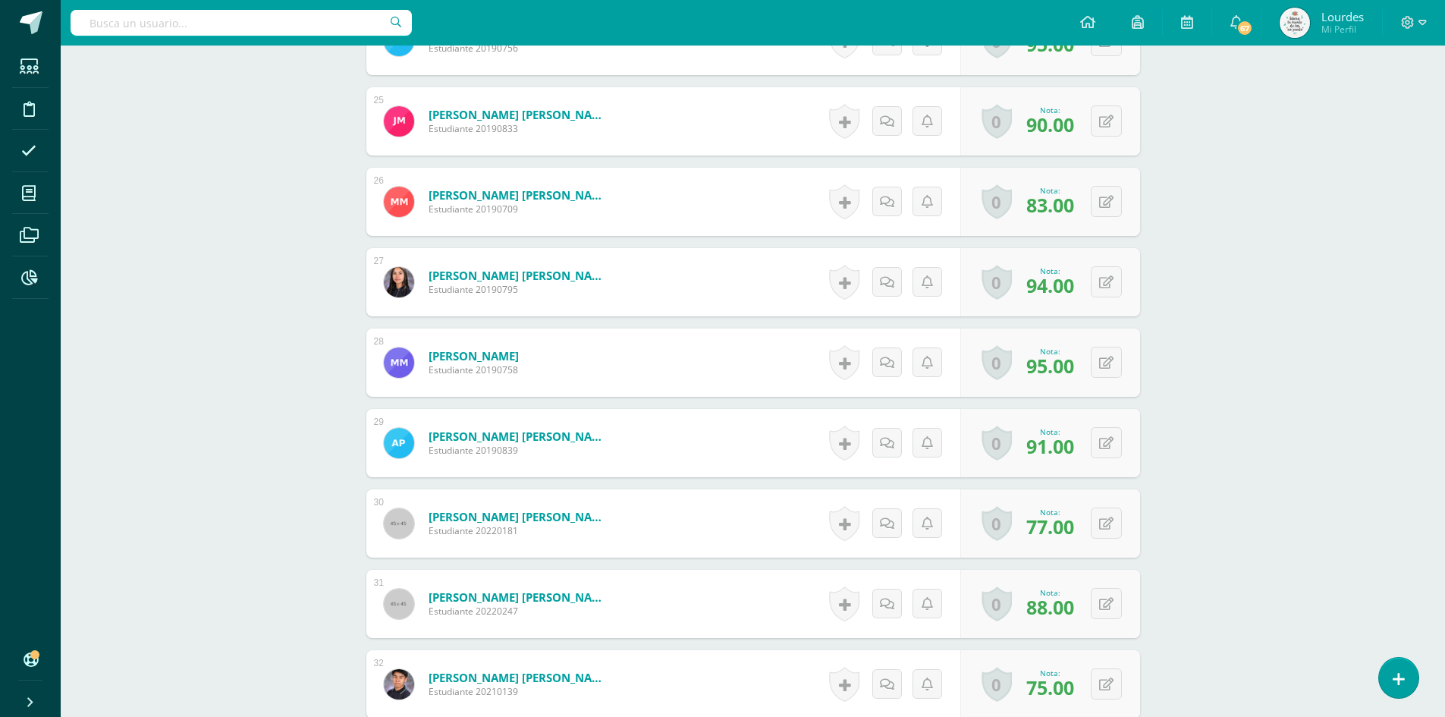
scroll to position [2431, 0]
click at [1109, 520] on icon at bounding box center [1106, 522] width 14 height 13
type input "95"
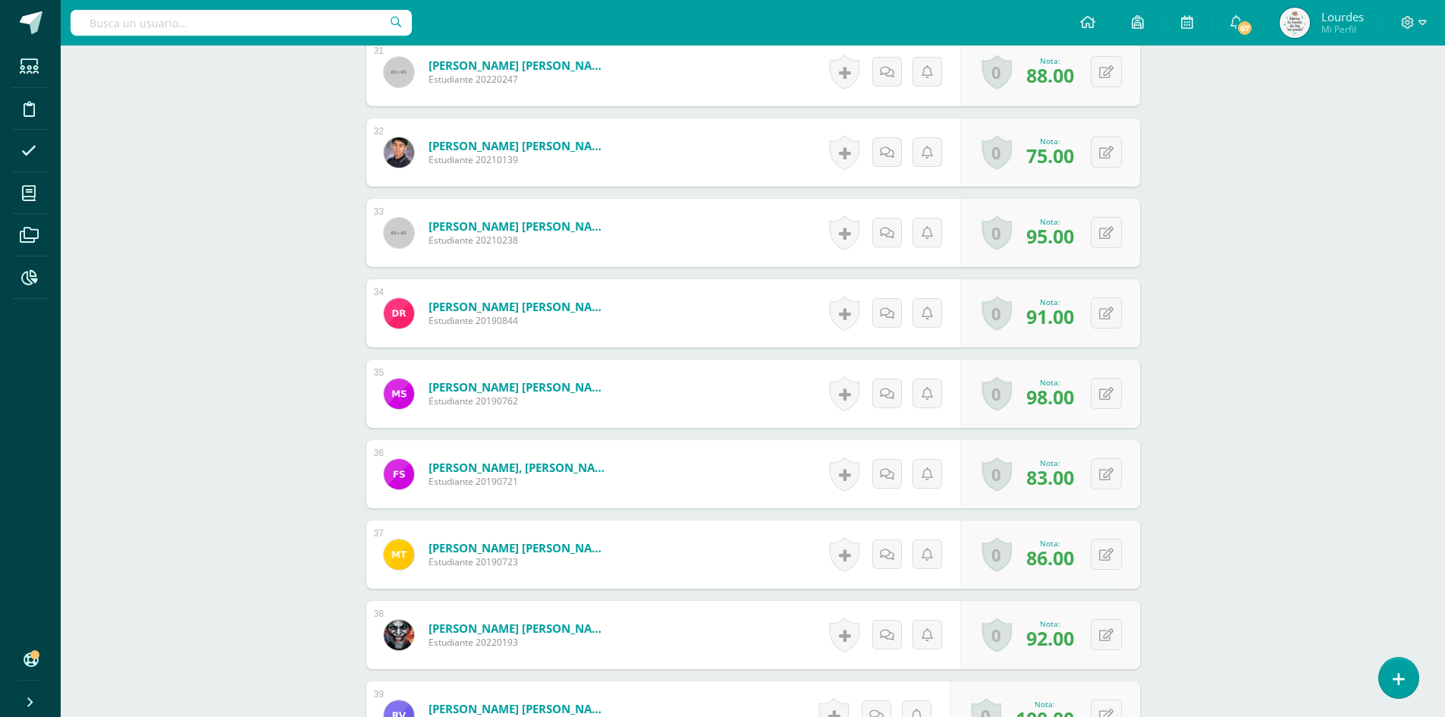
scroll to position [3189, 0]
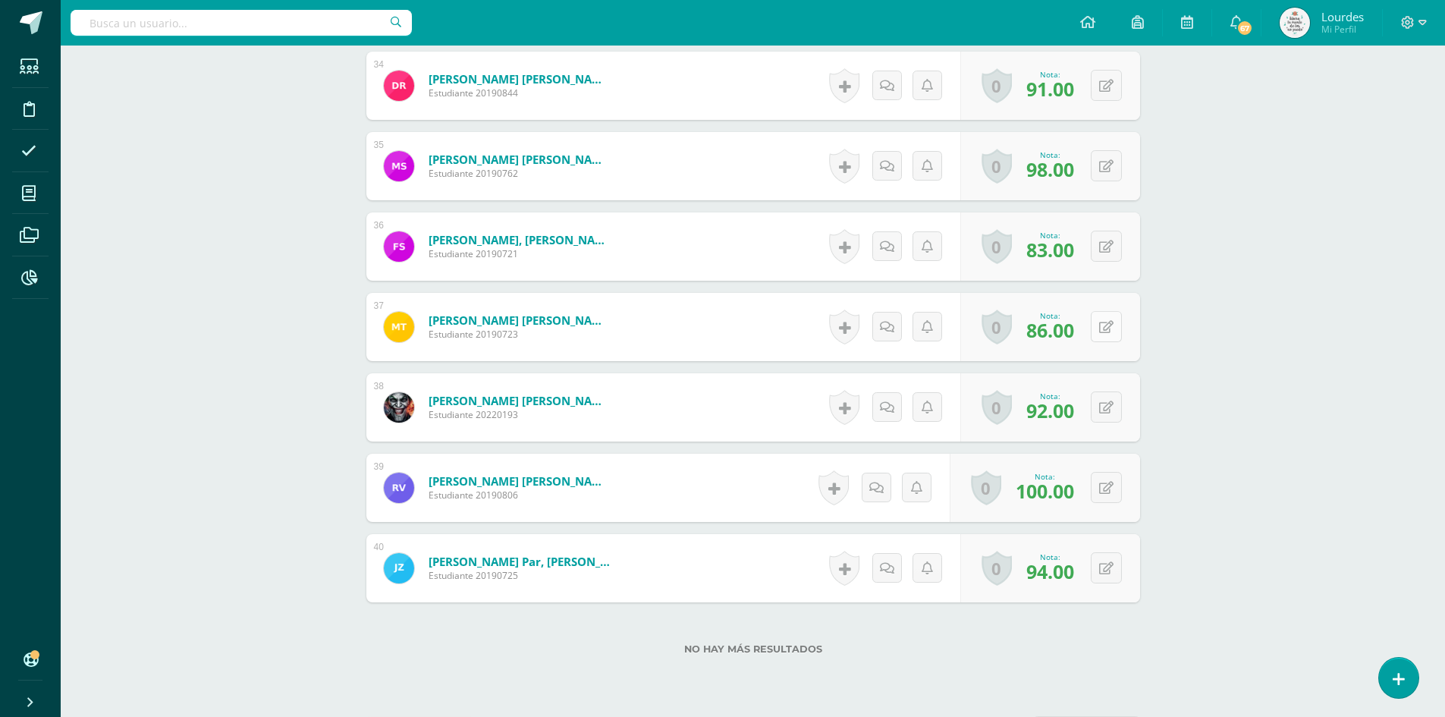
click at [1104, 325] on button at bounding box center [1106, 326] width 31 height 31
type input "90"
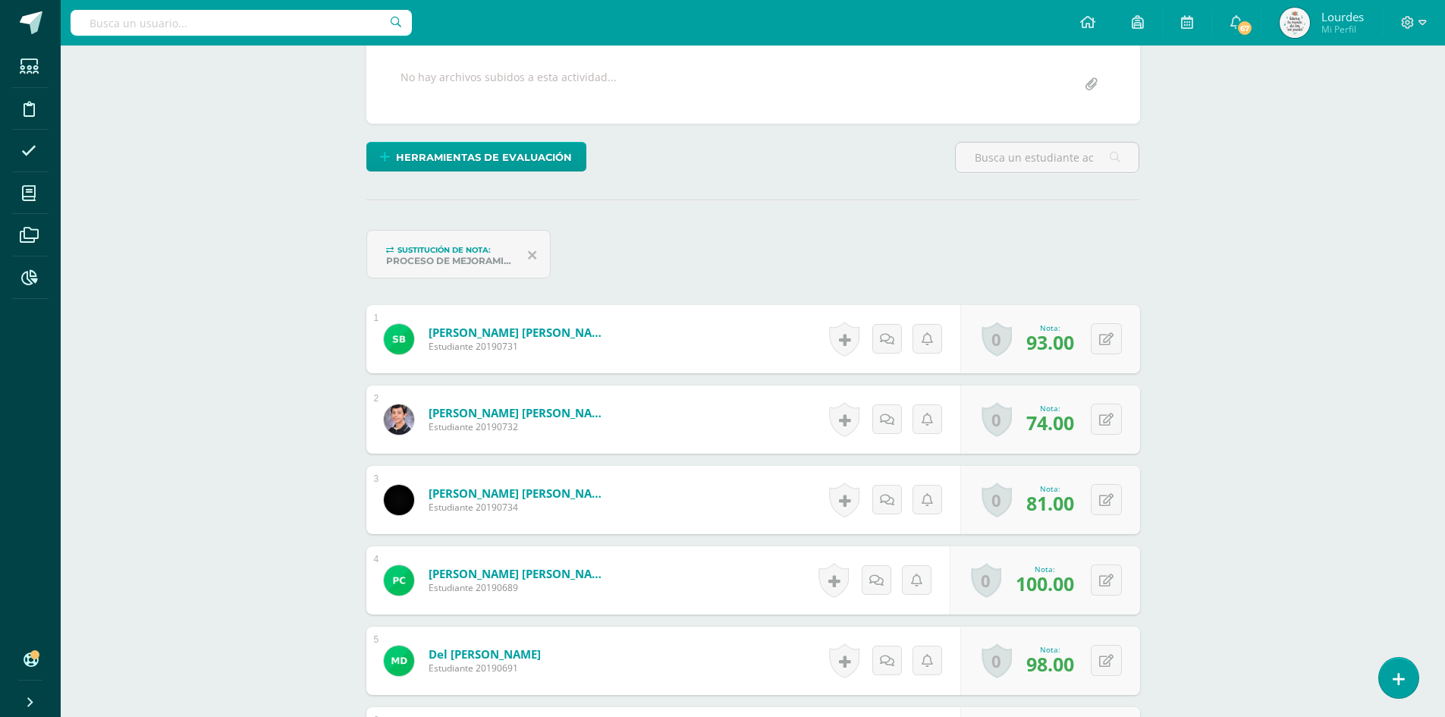
scroll to position [0, 0]
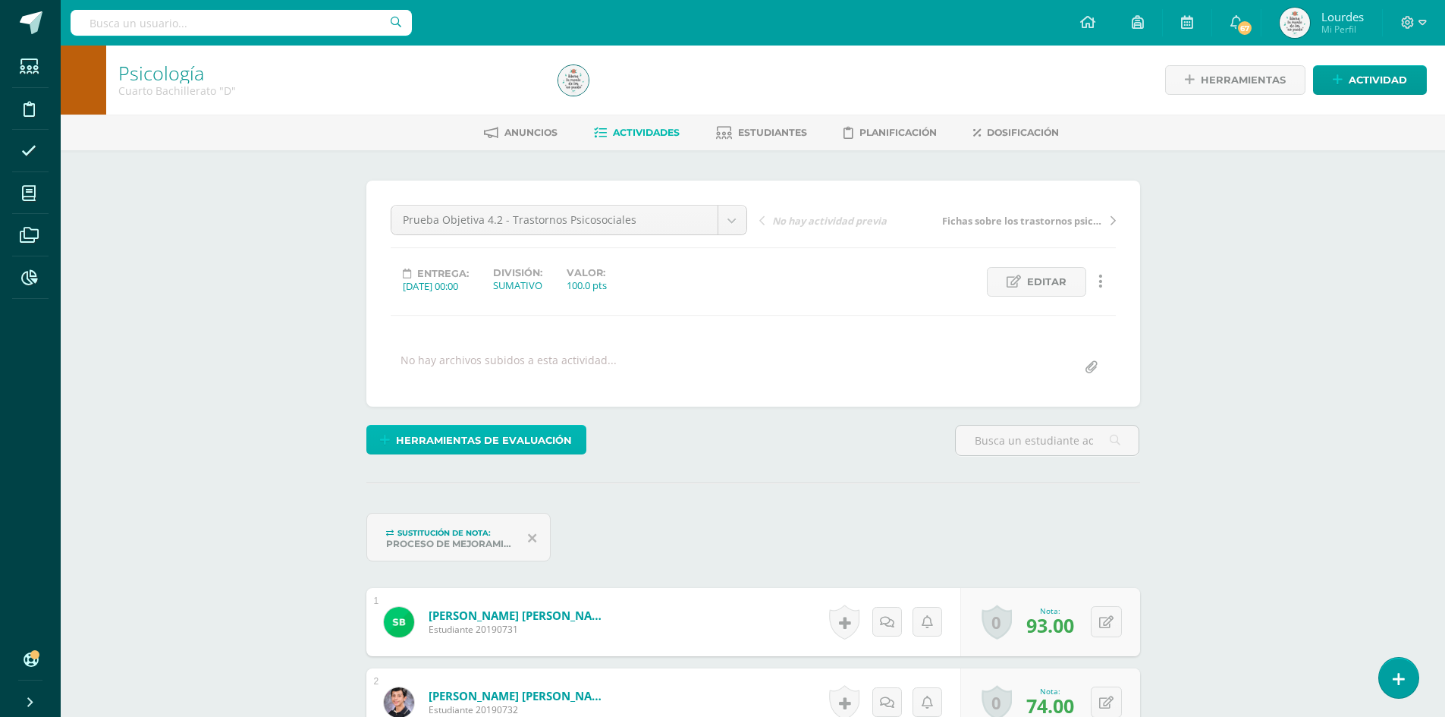
click at [486, 441] on span "Herramientas de evaluación" at bounding box center [484, 440] width 176 height 28
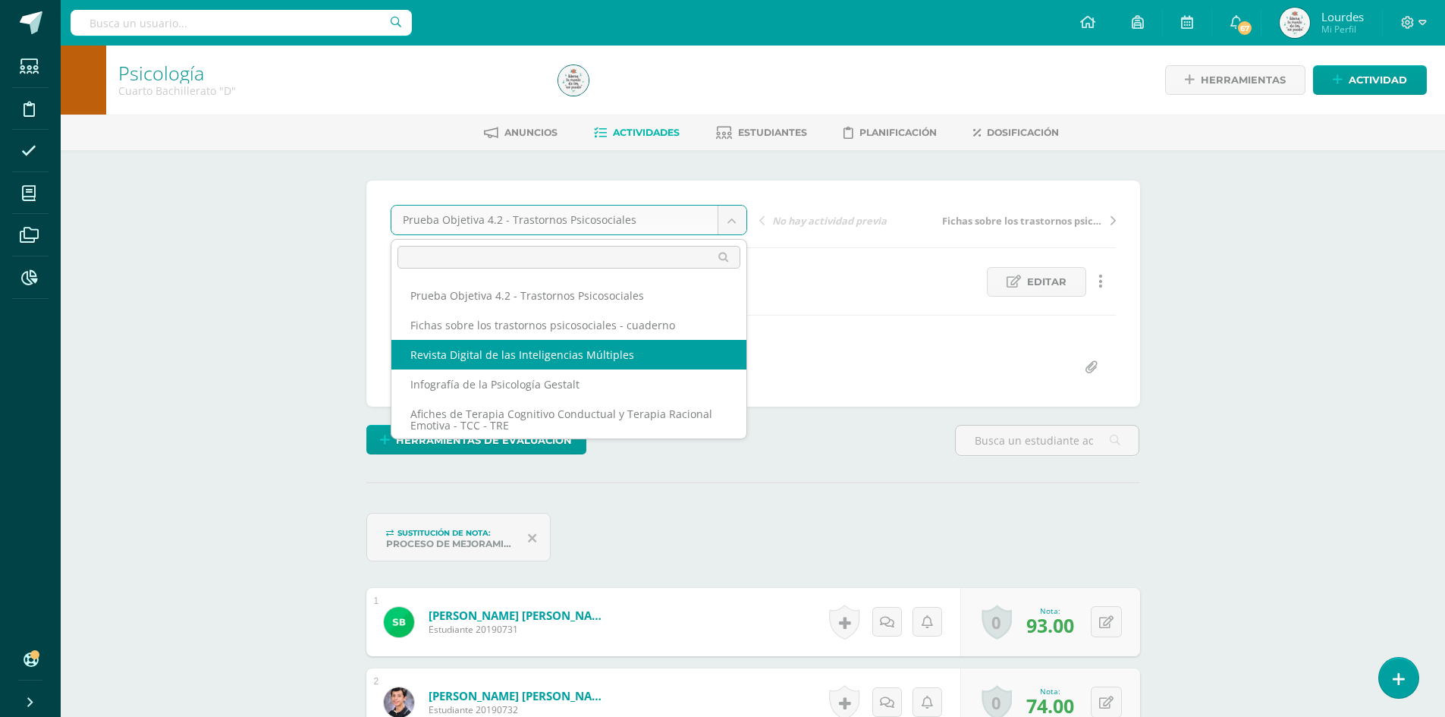
select select "/dashboard/teacher/grade-activity/226388/"
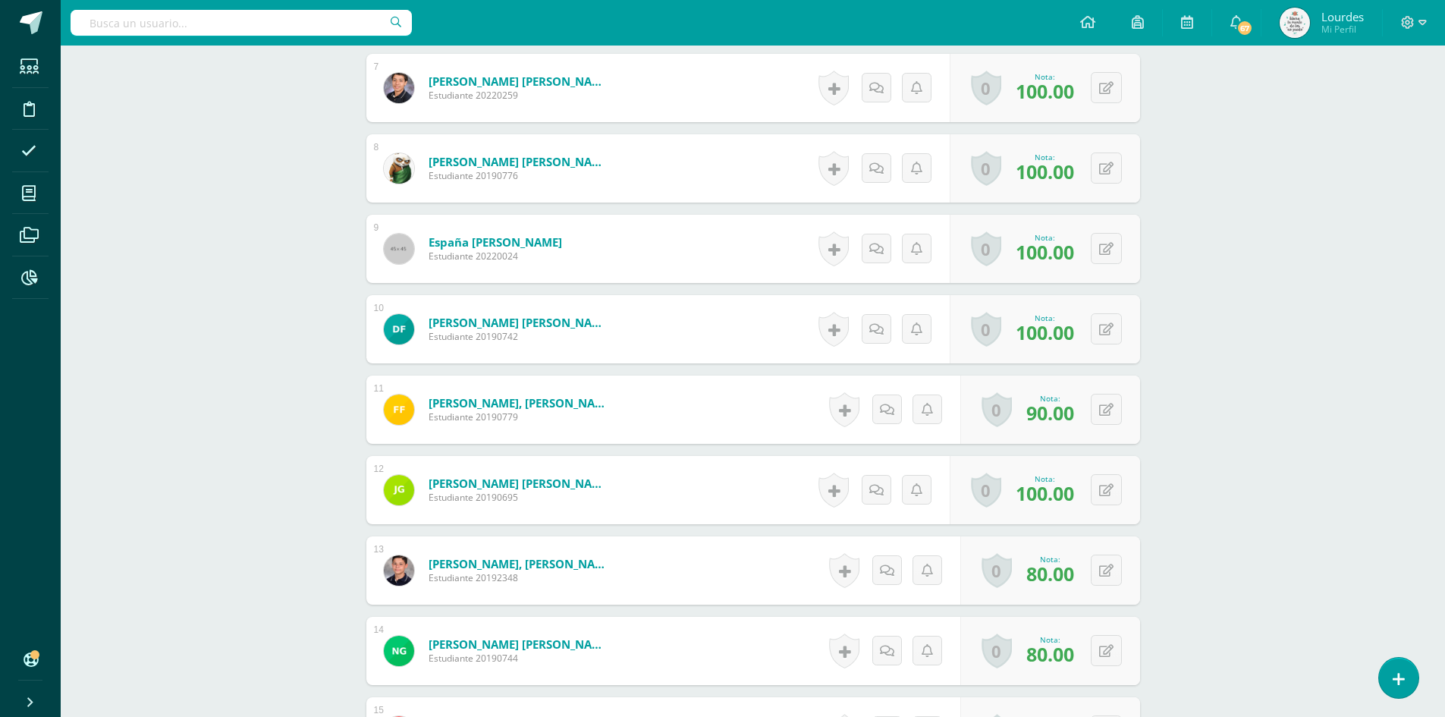
scroll to position [1043, 0]
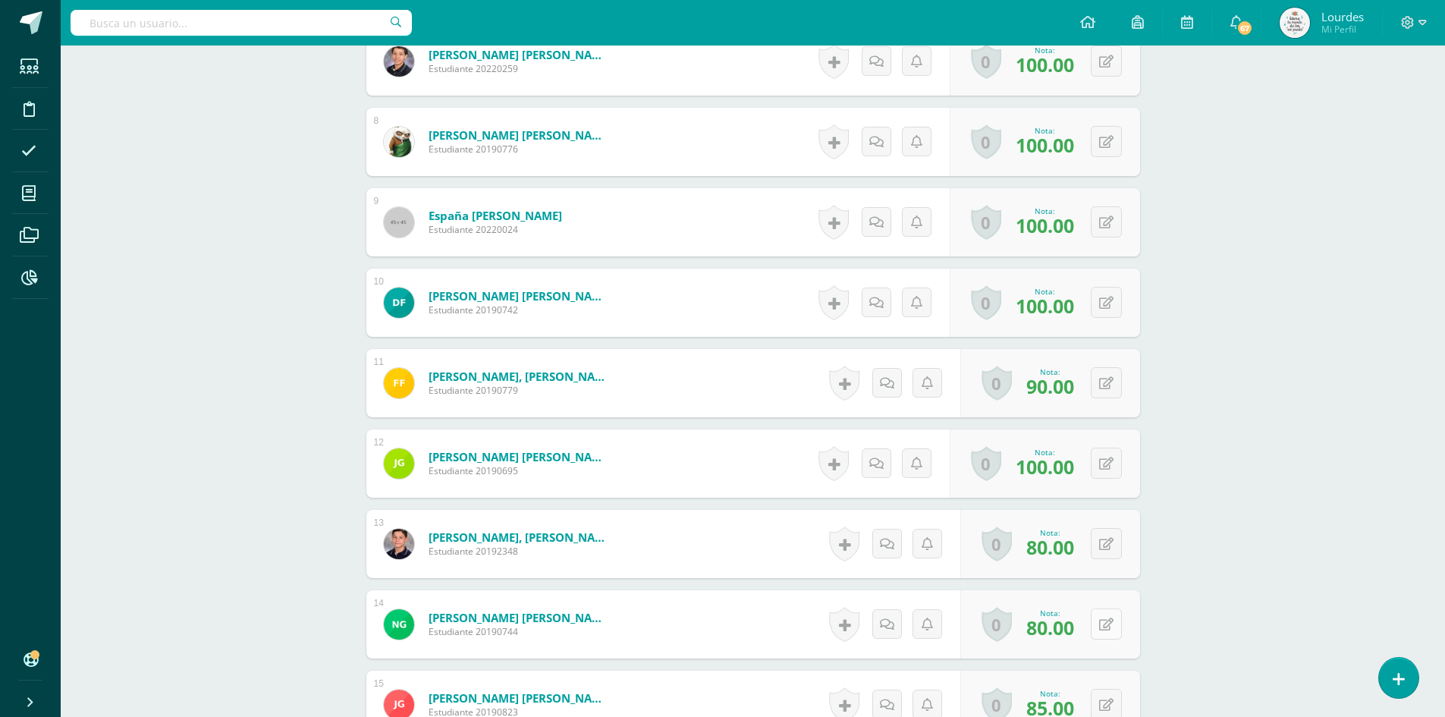
click at [1110, 624] on icon at bounding box center [1106, 624] width 14 height 13
type input "90"
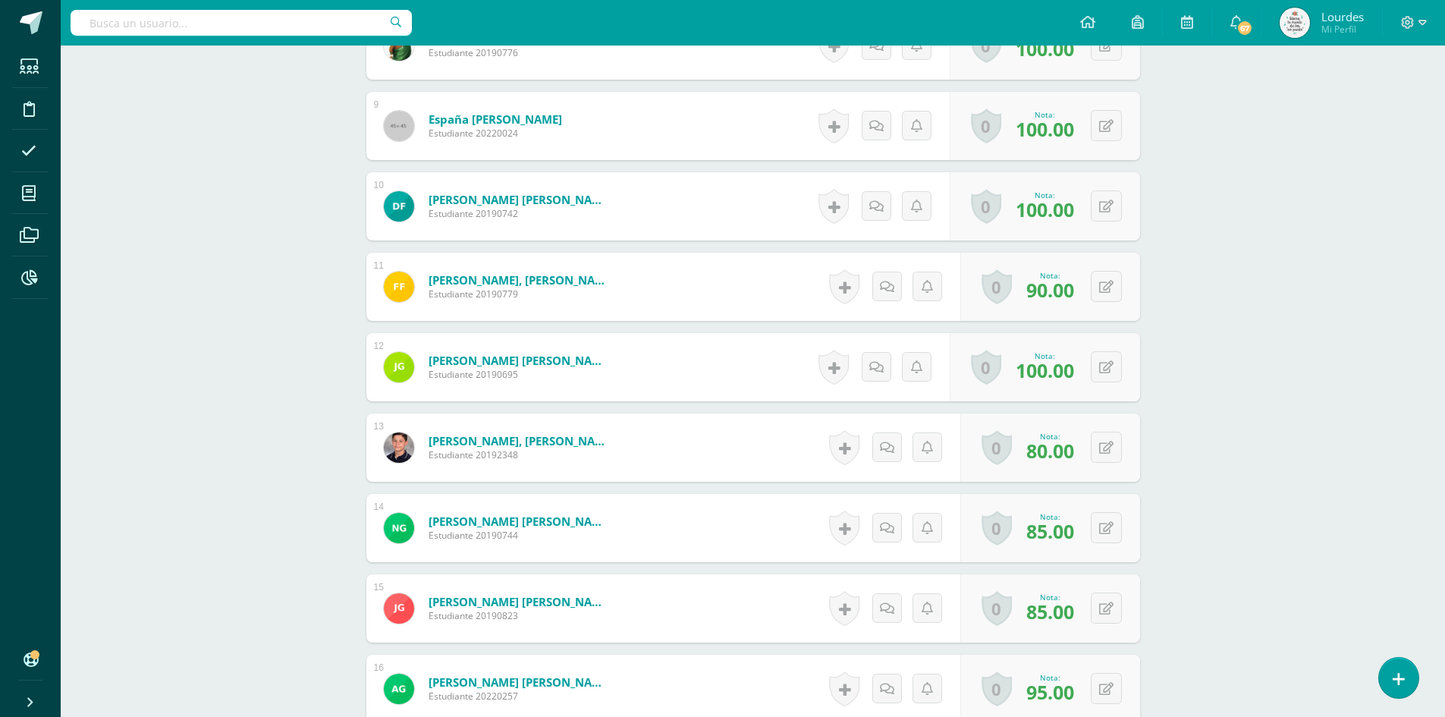
scroll to position [1270, 0]
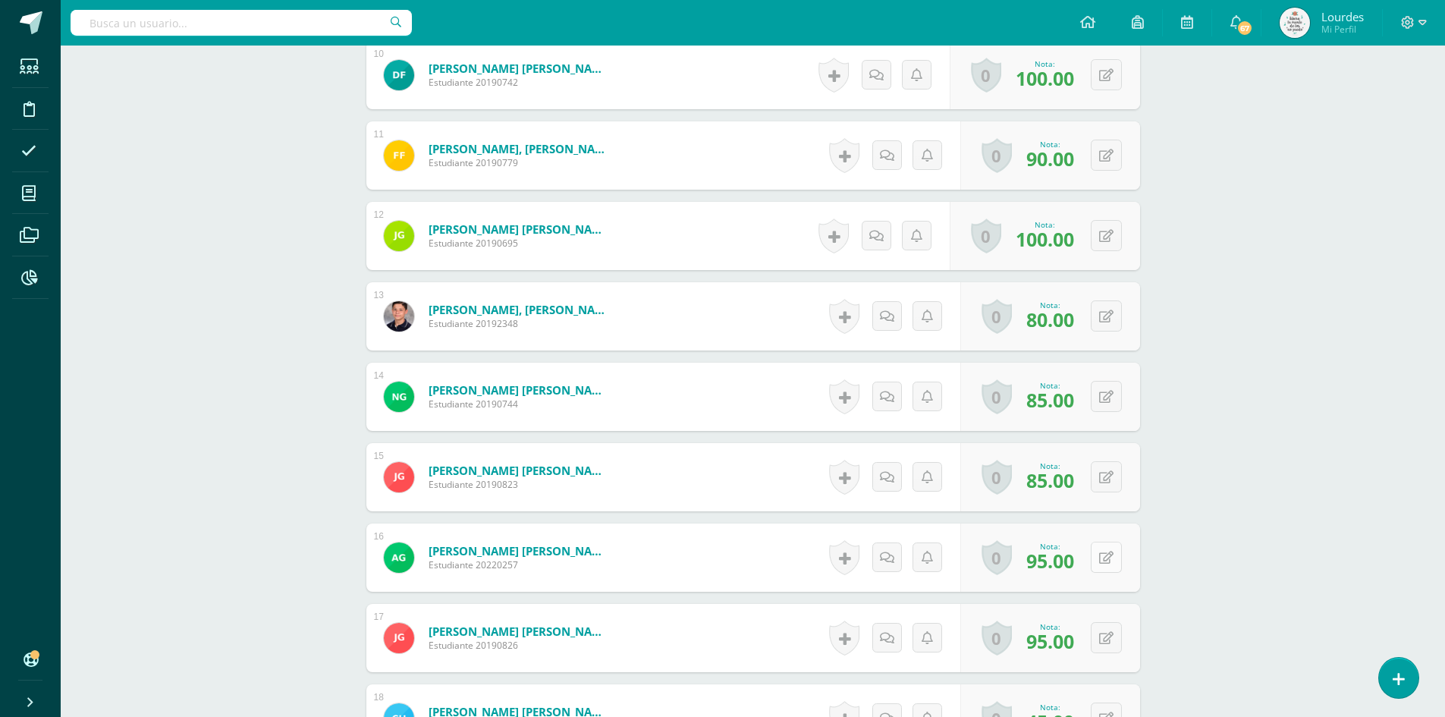
click at [1113, 569] on button at bounding box center [1106, 557] width 31 height 31
type input "100"
click at [1116, 647] on button at bounding box center [1116, 638] width 32 height 32
type input "100"
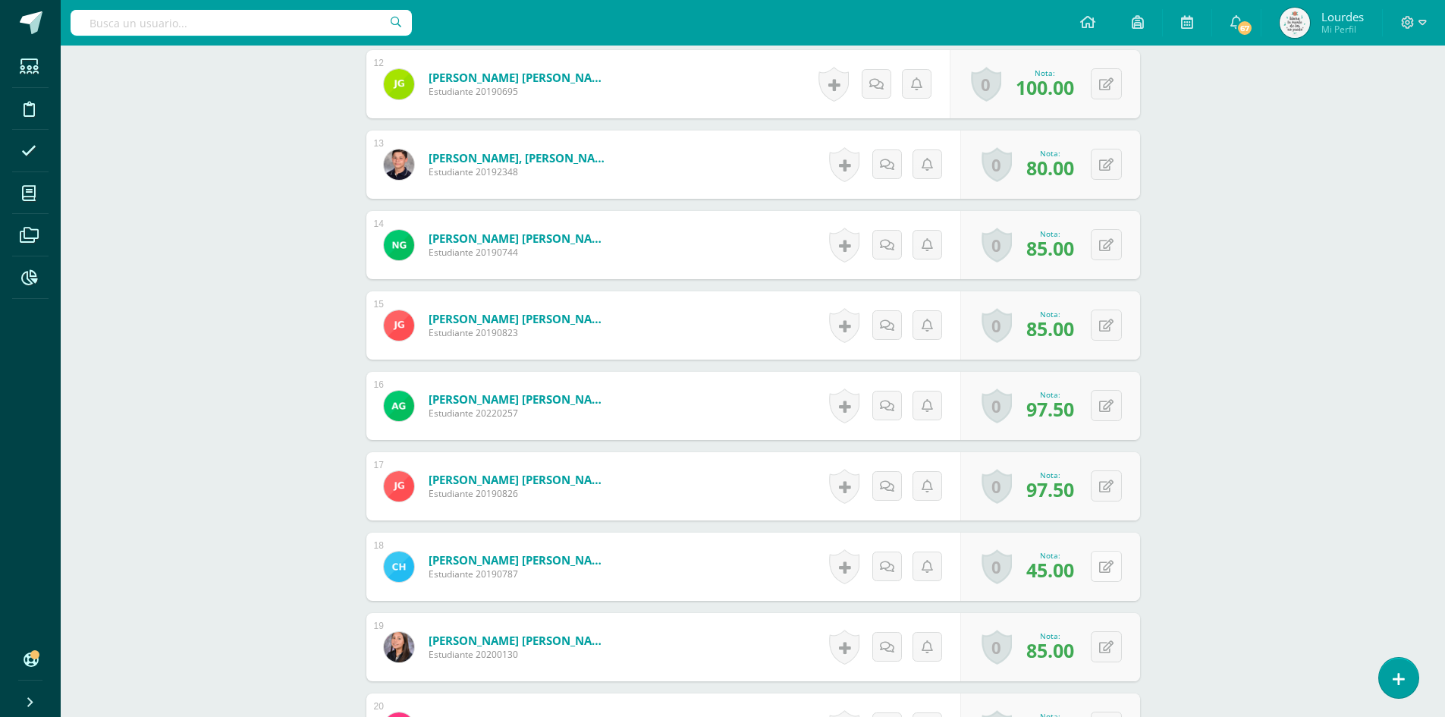
click at [1115, 565] on button at bounding box center [1106, 566] width 31 height 31
click at [1336, 604] on div "Psicología Cuarto Bachillerato "D" Herramientas Detalle de asistencias Activida…" at bounding box center [753, 582] width 1384 height 3919
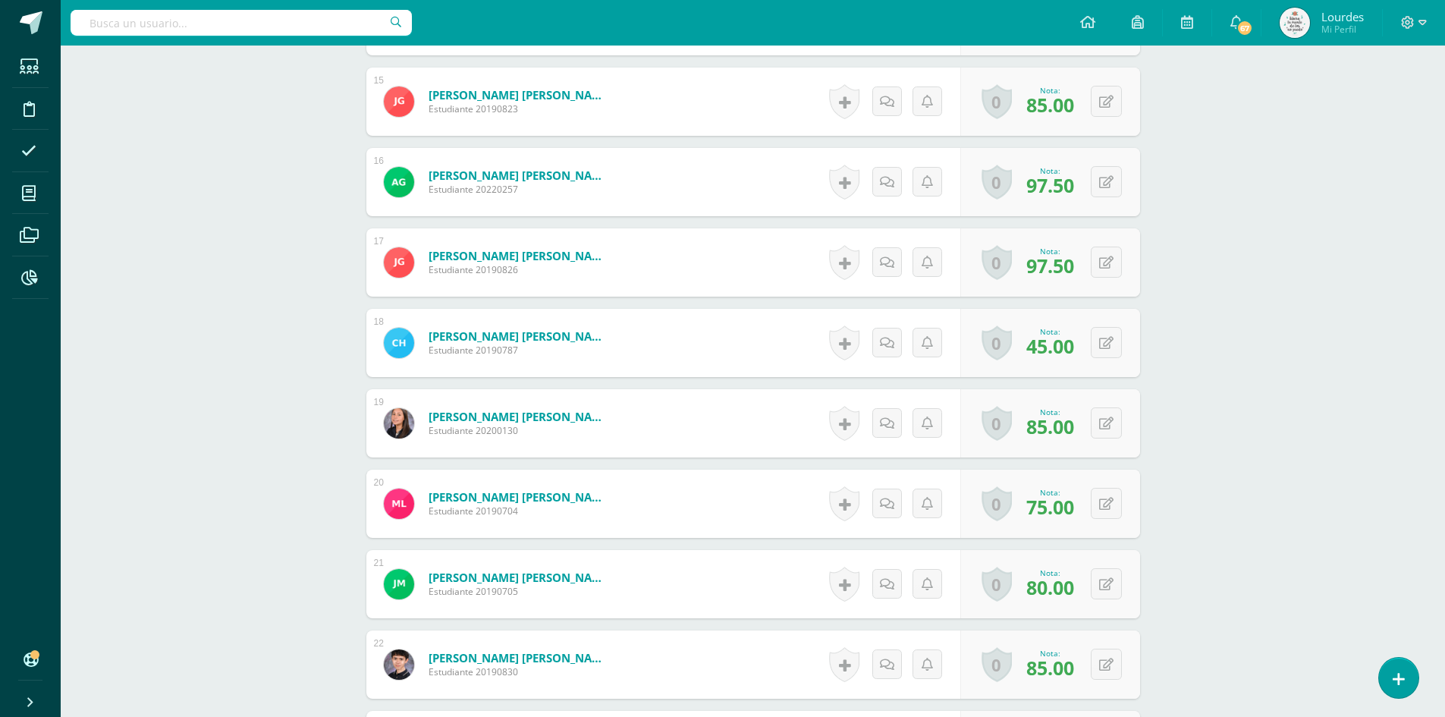
scroll to position [1725, 0]
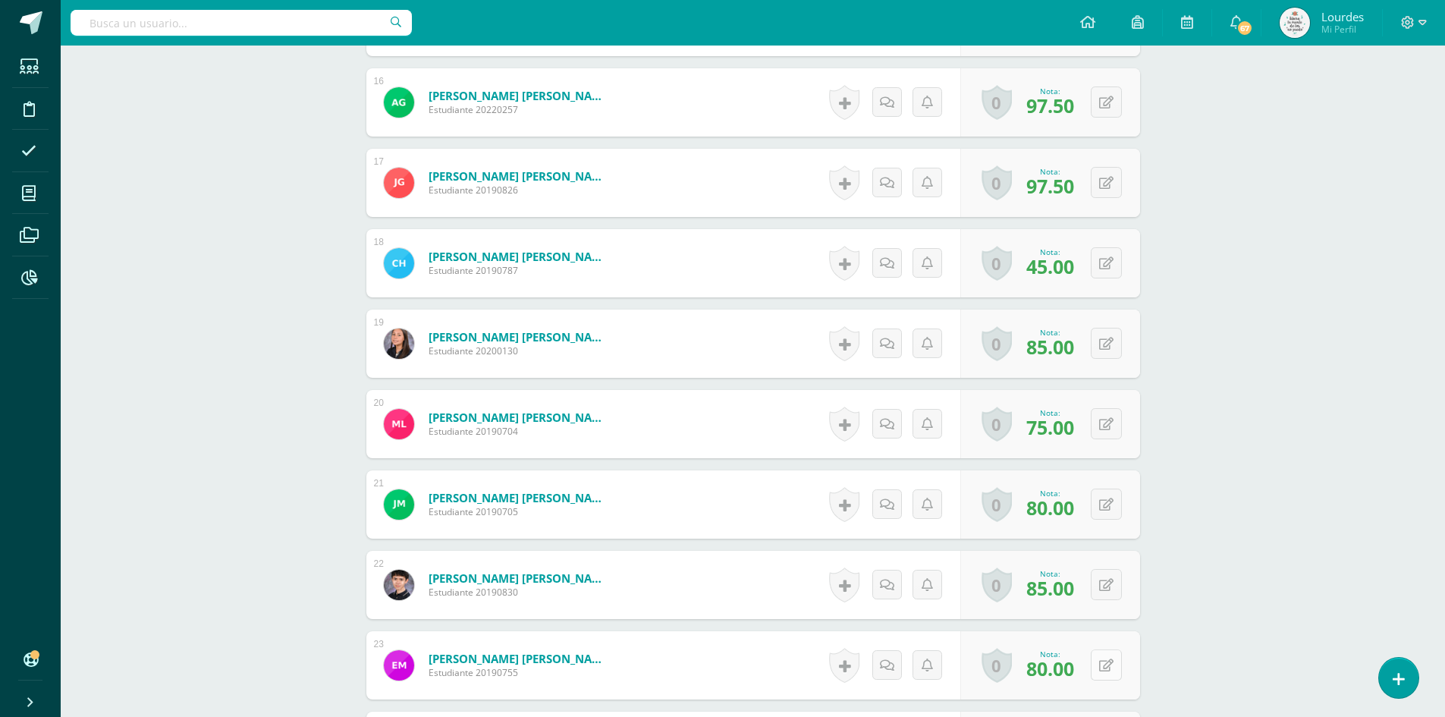
click at [1111, 669] on icon at bounding box center [1106, 665] width 14 height 13
type input "90"
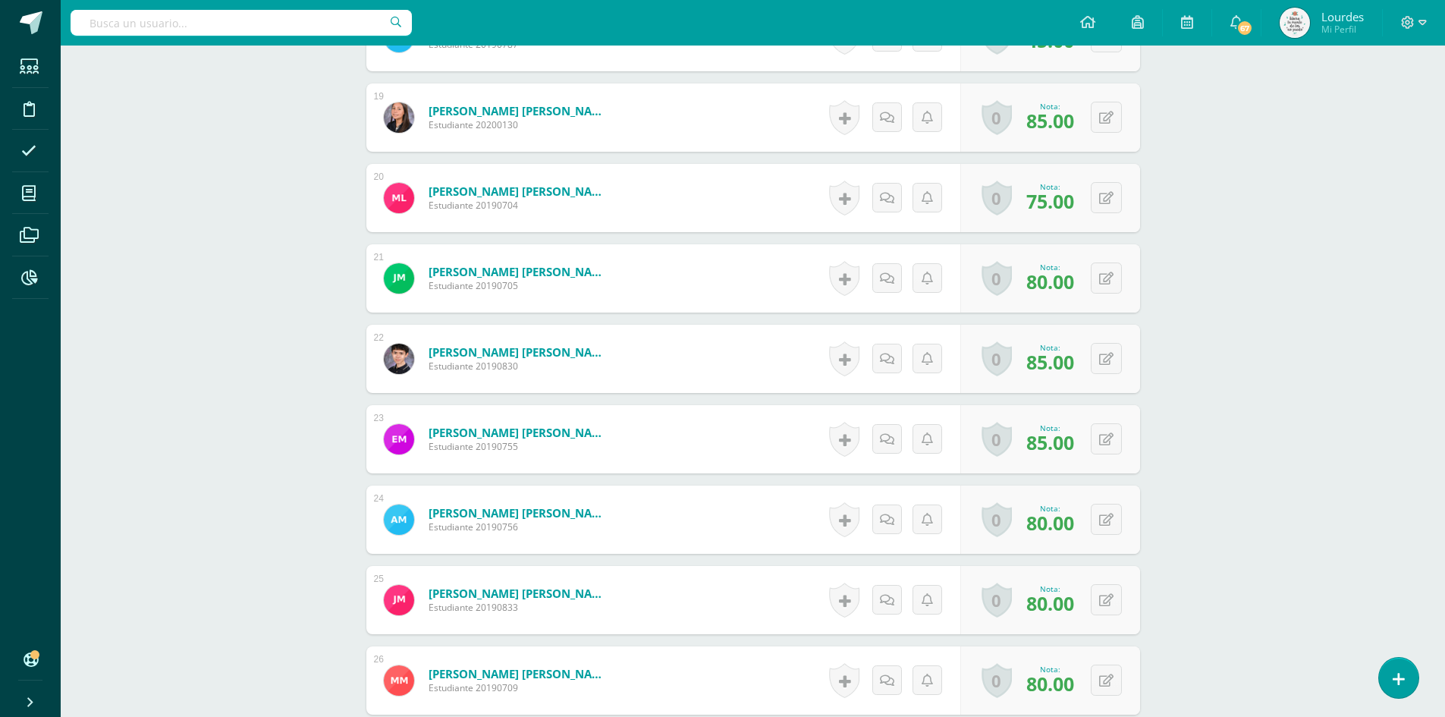
scroll to position [1953, 0]
click at [1097, 607] on div "0 Logros Logros obtenidos Aún no hay logros agregados Nota: 80.00" at bounding box center [1050, 598] width 180 height 68
click at [1110, 601] on icon at bounding box center [1116, 598] width 15 height 13
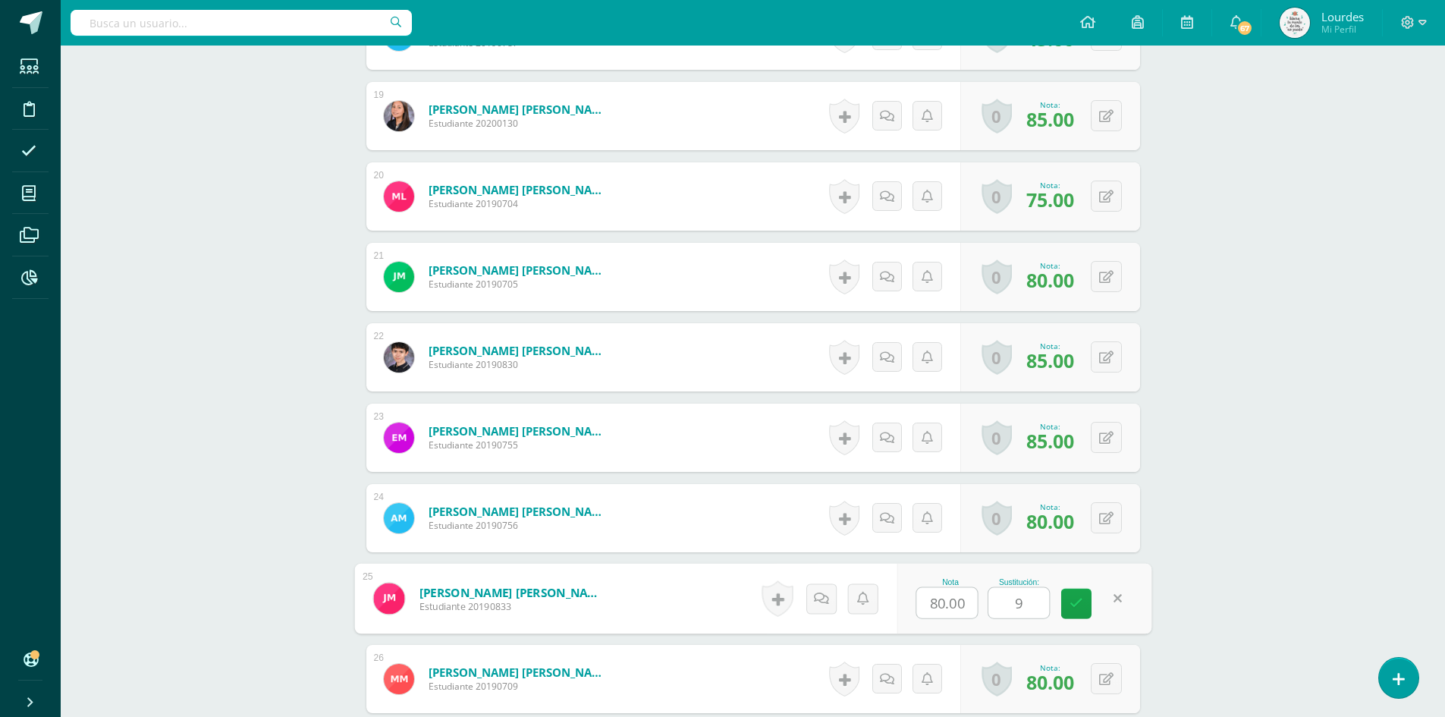
type input "90"
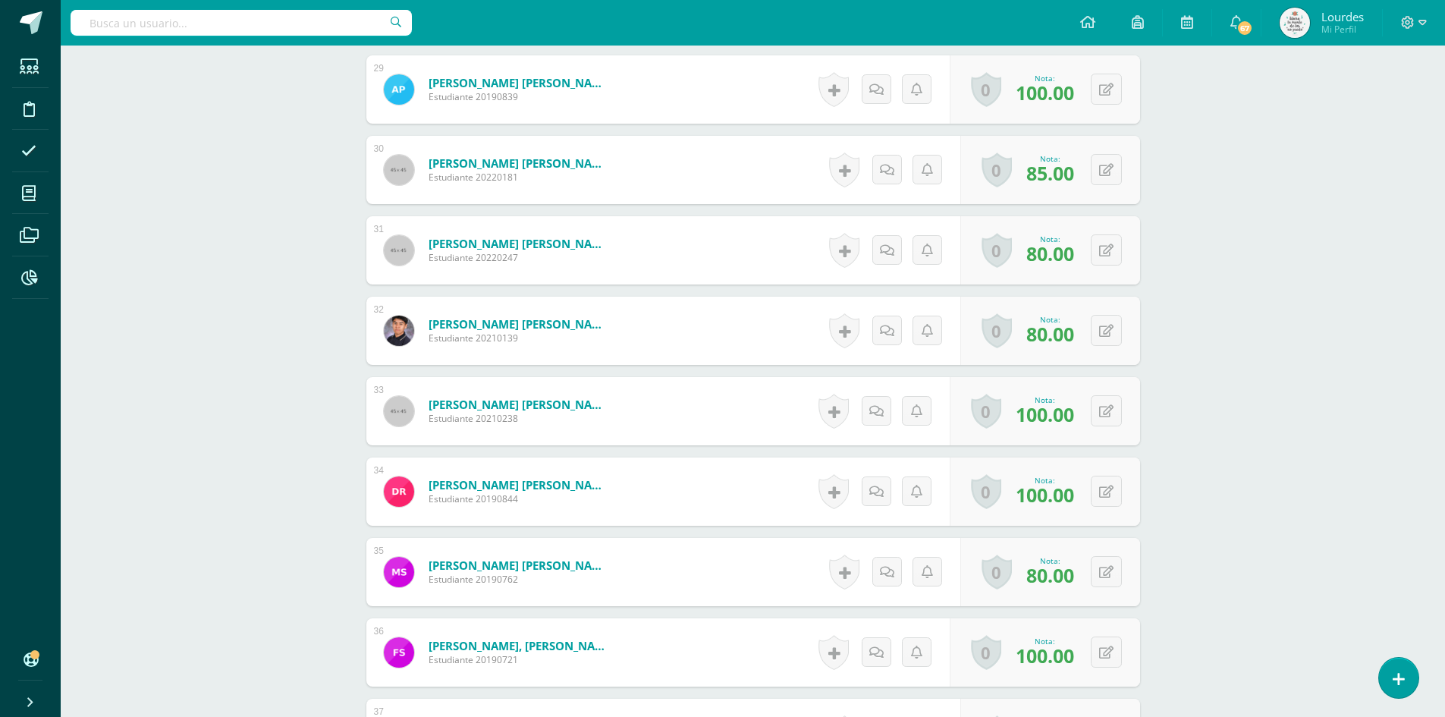
scroll to position [2863, 0]
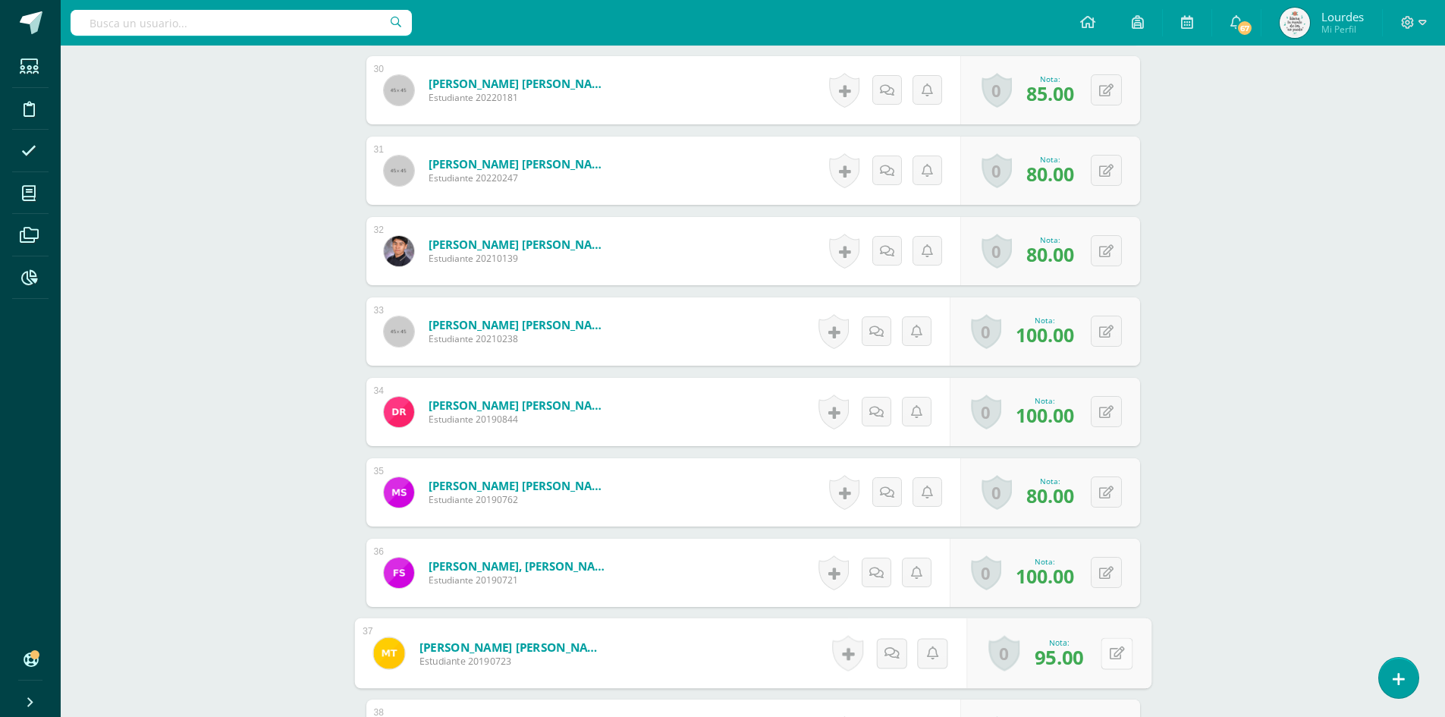
click at [1100, 653] on button at bounding box center [1116, 653] width 32 height 32
type input "100"
click at [1080, 663] on icon at bounding box center [1076, 657] width 14 height 13
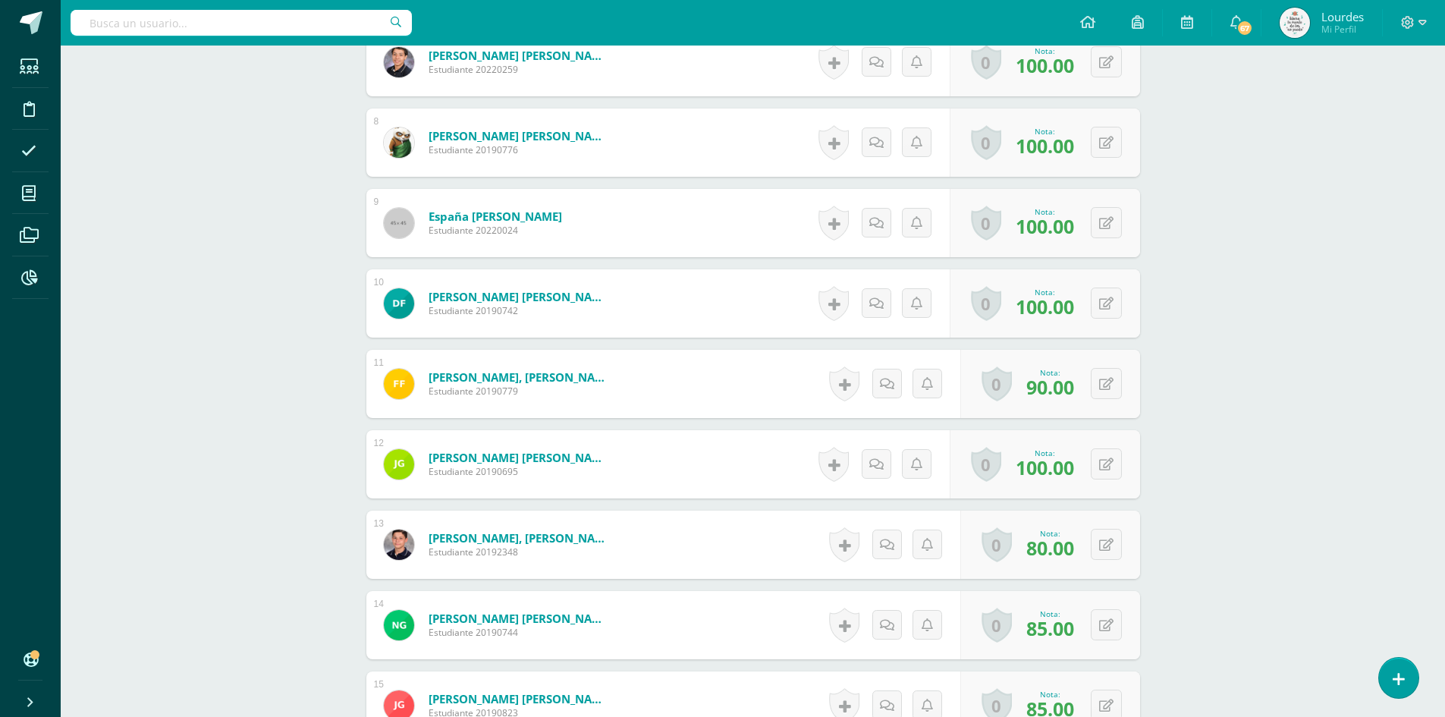
scroll to position [891, 0]
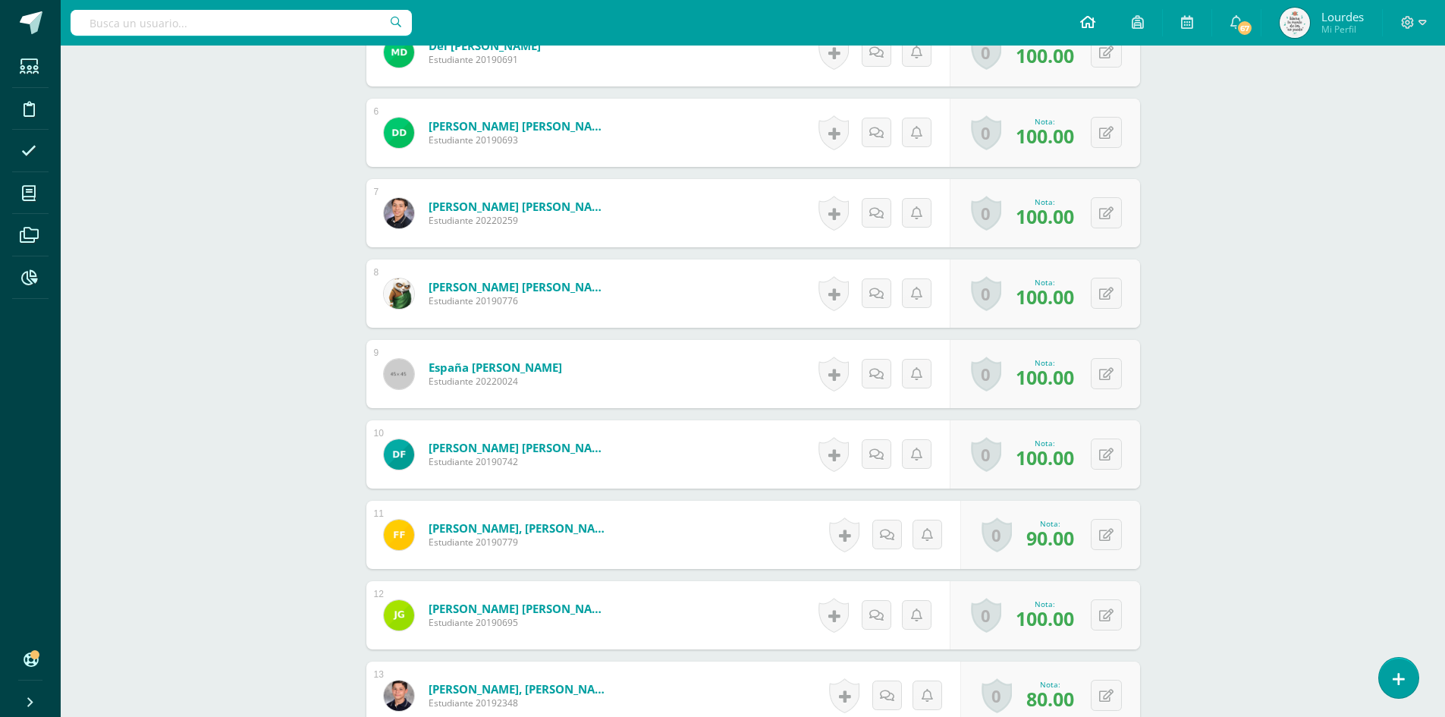
click at [1083, 17] on icon at bounding box center [1087, 22] width 15 height 14
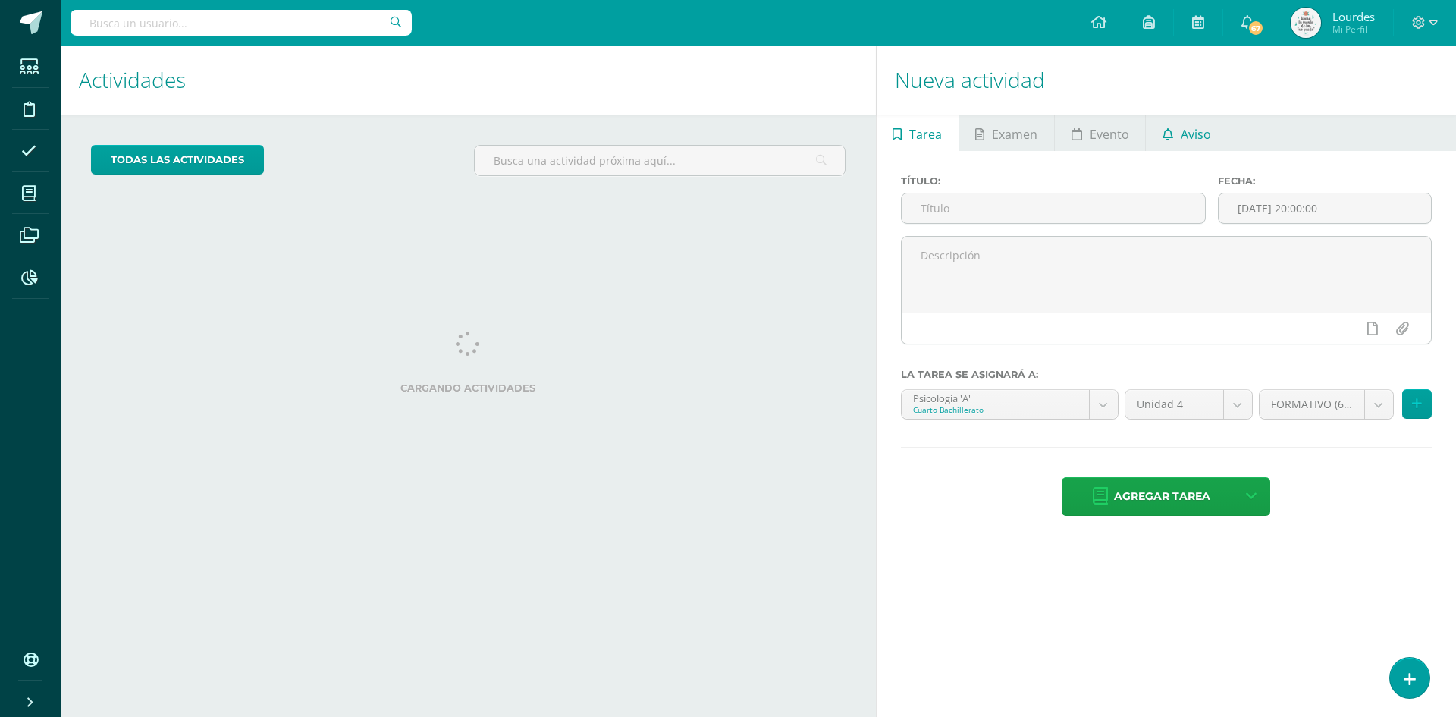
click at [1191, 140] on span "Aviso" at bounding box center [1196, 134] width 30 height 36
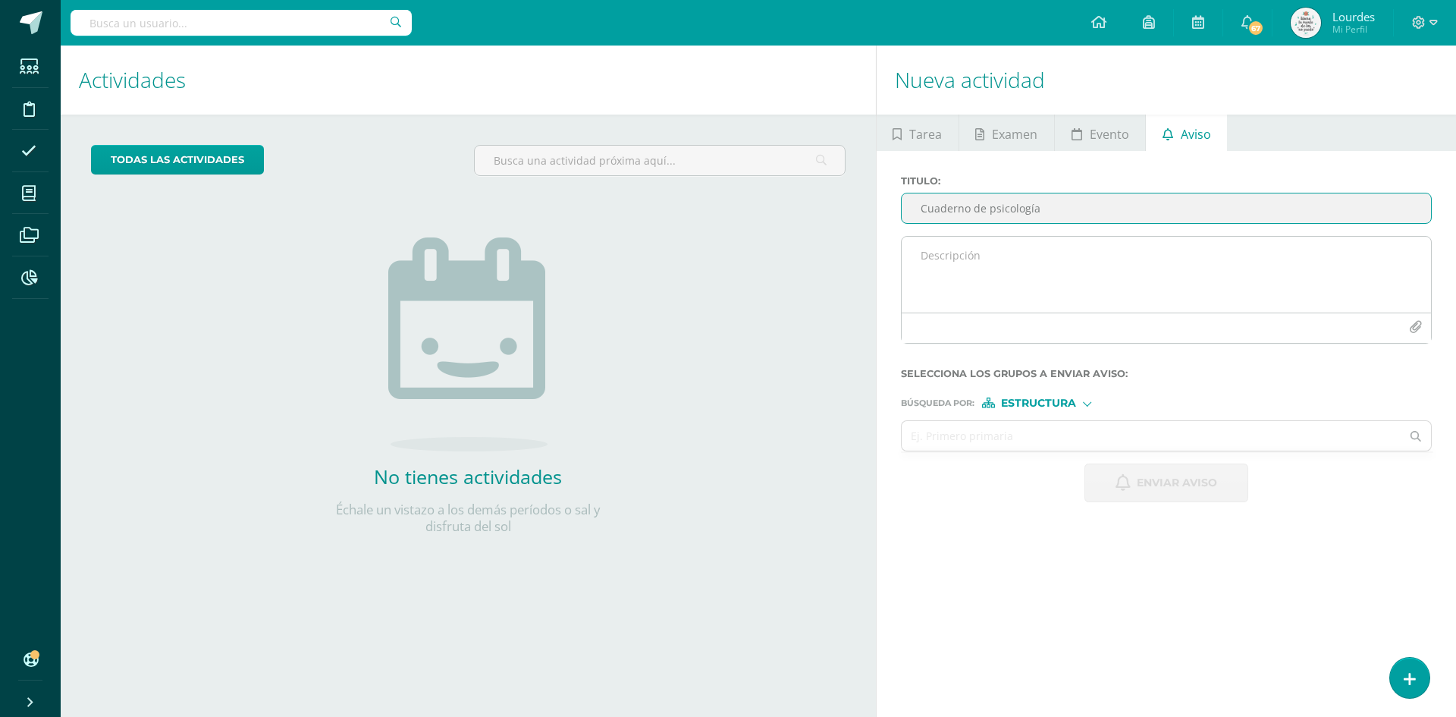
type input "Cuaderno de psicología"
click at [947, 279] on textarea at bounding box center [1166, 275] width 529 height 76
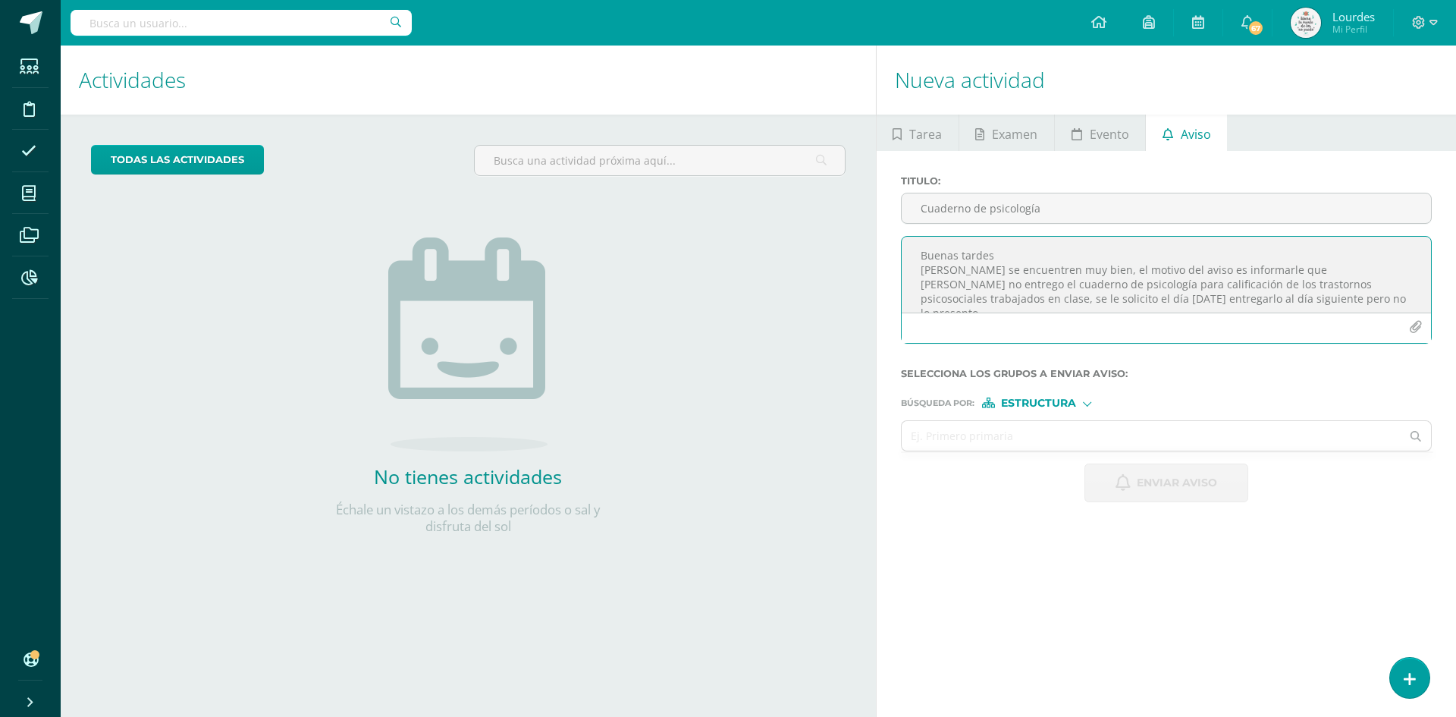
scroll to position [33, 0]
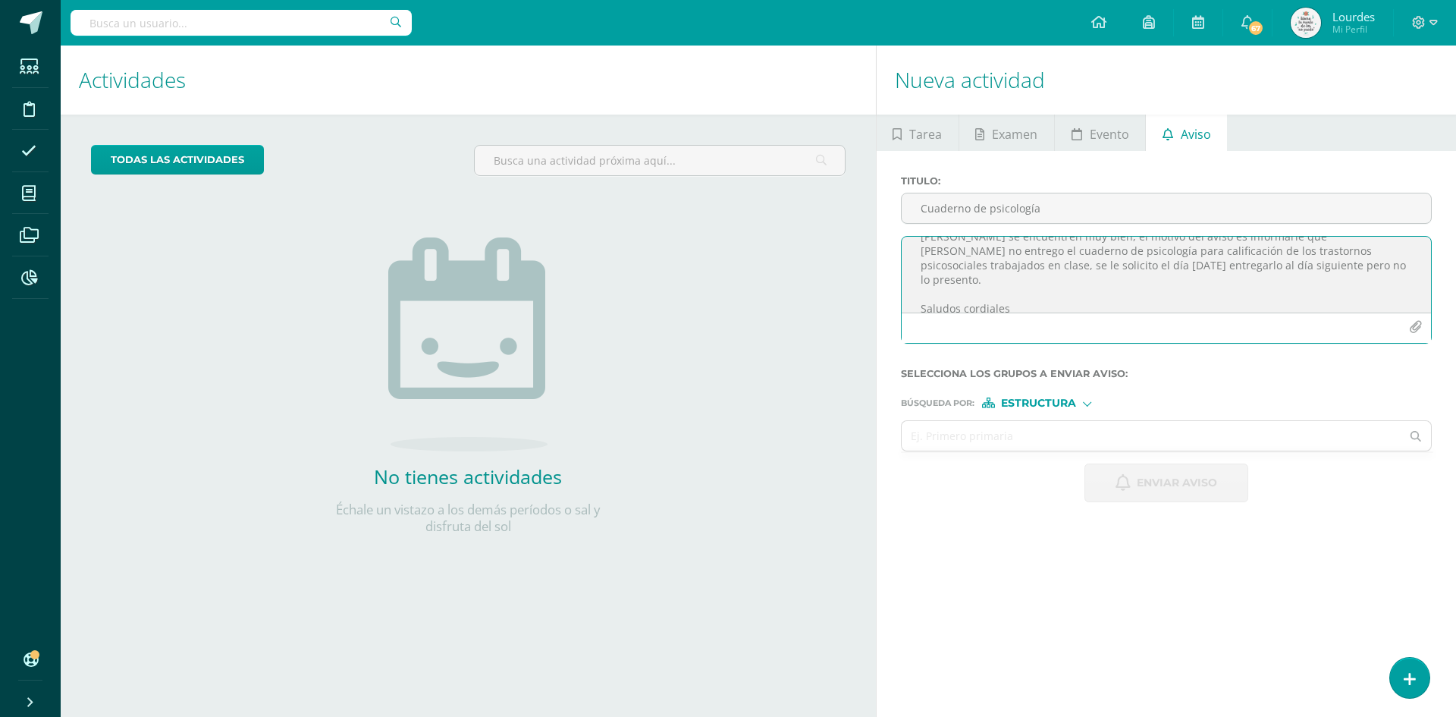
drag, startPoint x: 923, startPoint y: 256, endPoint x: 1078, endPoint y: 325, distance: 170.1
click at [1078, 325] on div "Buenas tardes [PERSON_NAME] se encuentren muy bien, el motivo del aviso es info…" at bounding box center [1166, 290] width 531 height 108
type textarea "Buenas tardes [PERSON_NAME] se encuentren muy bien, el motivo del aviso es info…"
click at [1052, 310] on textarea "Buenas tardes [PERSON_NAME] se encuentren muy bien, el motivo del aviso es info…" at bounding box center [1166, 275] width 529 height 76
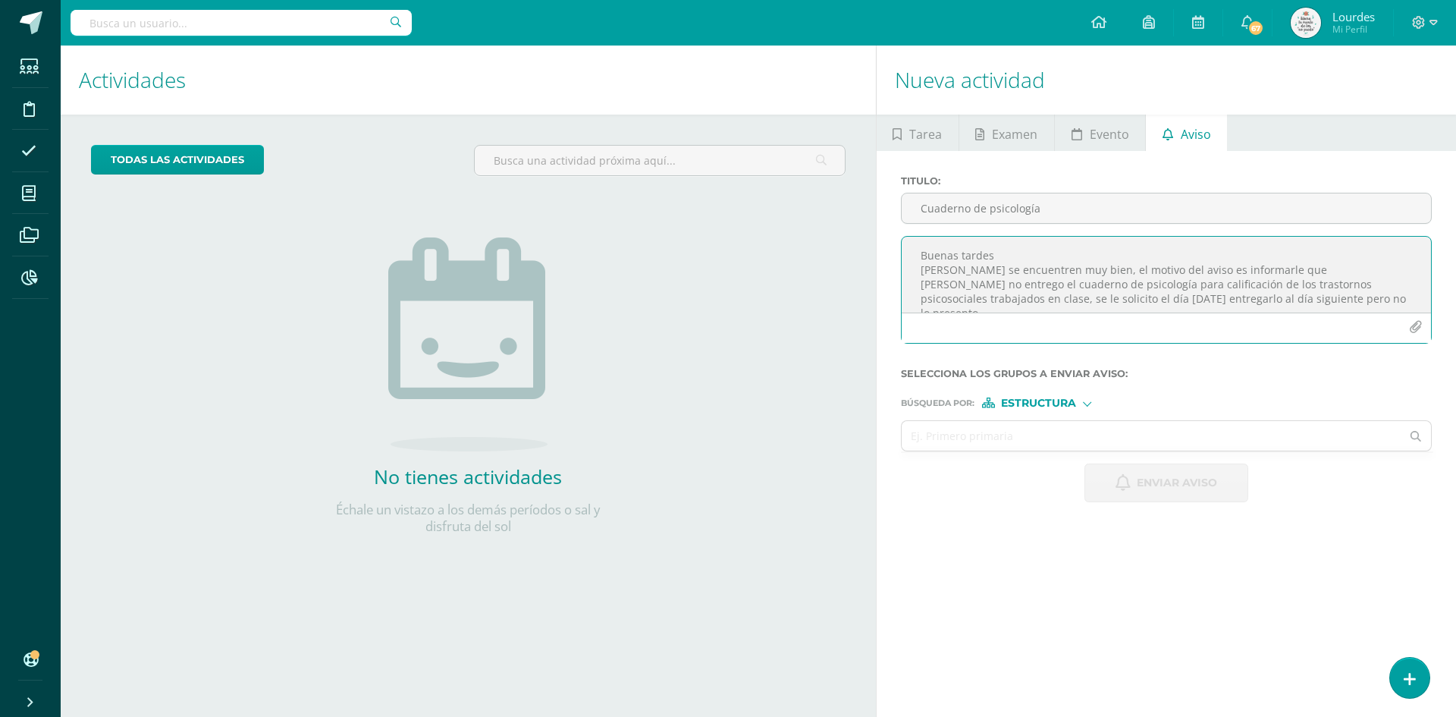
drag, startPoint x: 1046, startPoint y: 294, endPoint x: 887, endPoint y: 236, distance: 168.9
click at [887, 236] on div "Titulo : Cuaderno de psicología Buenas tardes [PERSON_NAME] se encuentren muy b…" at bounding box center [1166, 338] width 579 height 375
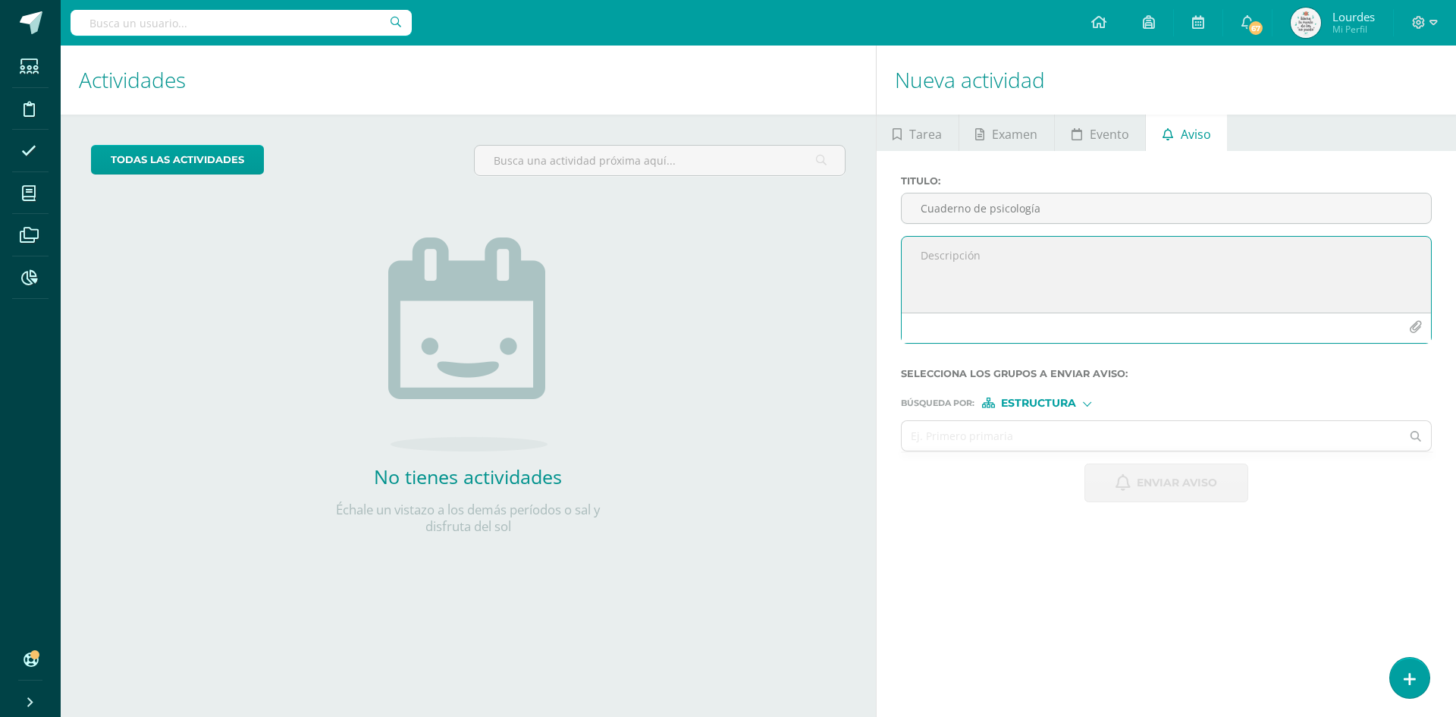
paste textarea "Buenas tardes, [PERSON_NAME] que se encuentren muy bien. Me permito informarles…"
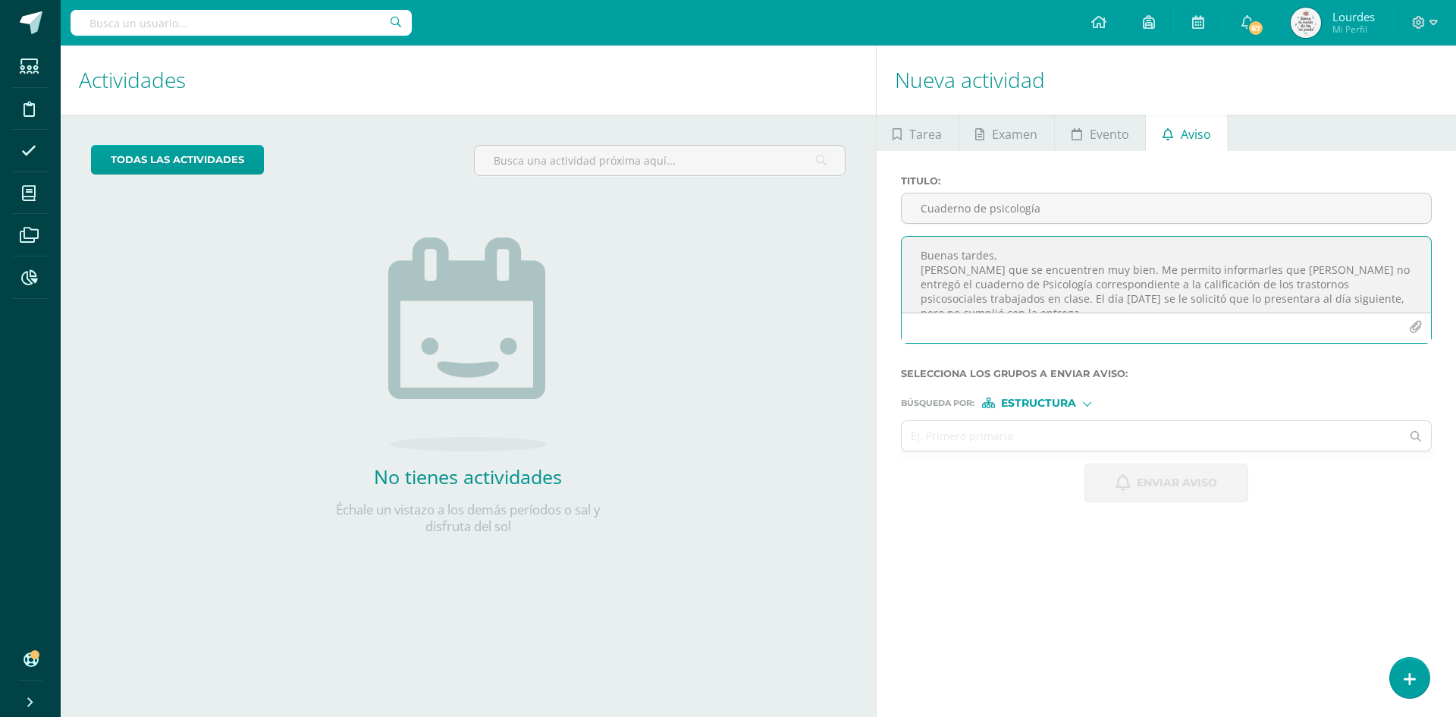
scroll to position [22, 0]
type textarea "Buenas tardes, [PERSON_NAME] que se encuentren muy bien. Me permito informarles…"
click at [1026, 403] on span "Estructura" at bounding box center [1038, 403] width 75 height 8
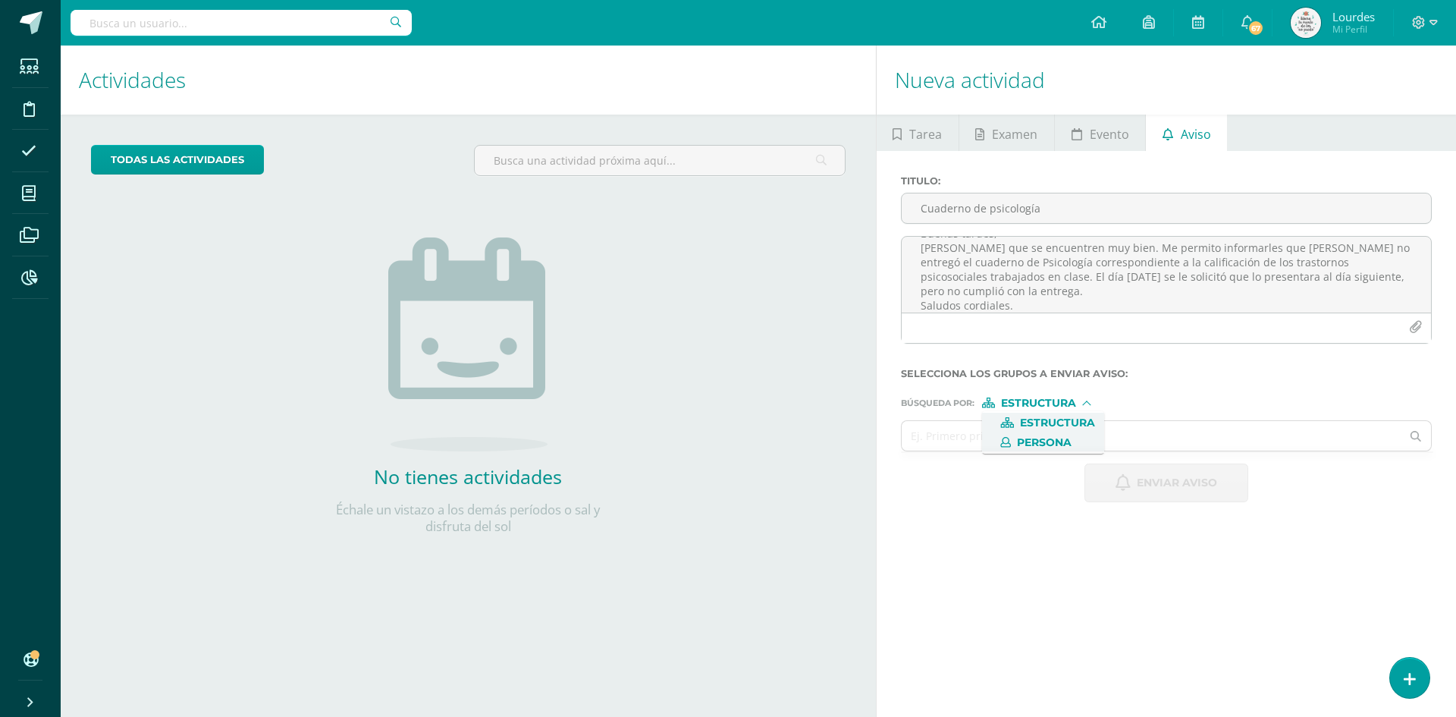
click at [1044, 440] on span "Persona" at bounding box center [1044, 442] width 55 height 8
click at [1007, 440] on input "text" at bounding box center [1152, 436] width 500 height 30
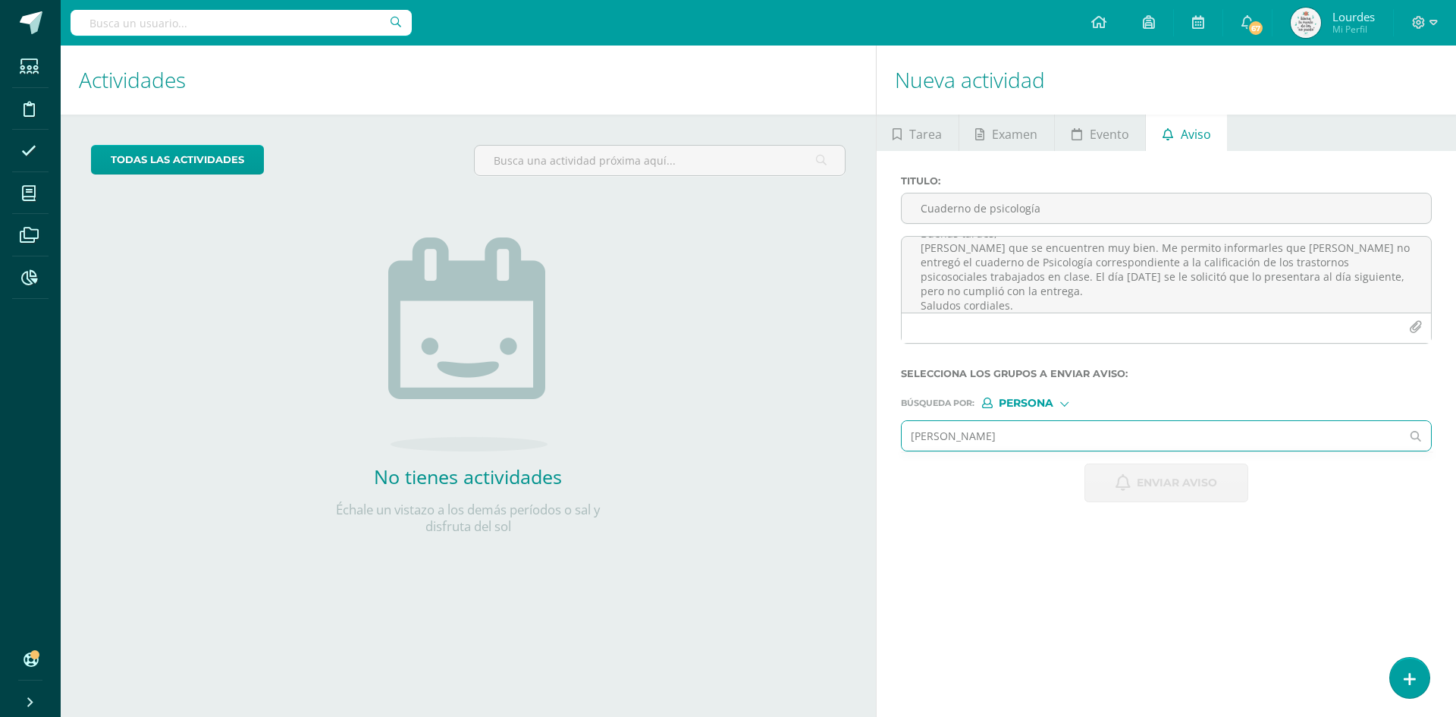
click at [1097, 428] on input "[PERSON_NAME]" at bounding box center [1152, 436] width 500 height 30
drag, startPoint x: 1097, startPoint y: 428, endPoint x: 868, endPoint y: 430, distance: 228.3
click at [868, 430] on div "Actividades Actividad todas las Actividades No tienes actividades Échale un vis…" at bounding box center [759, 381] width 1408 height 671
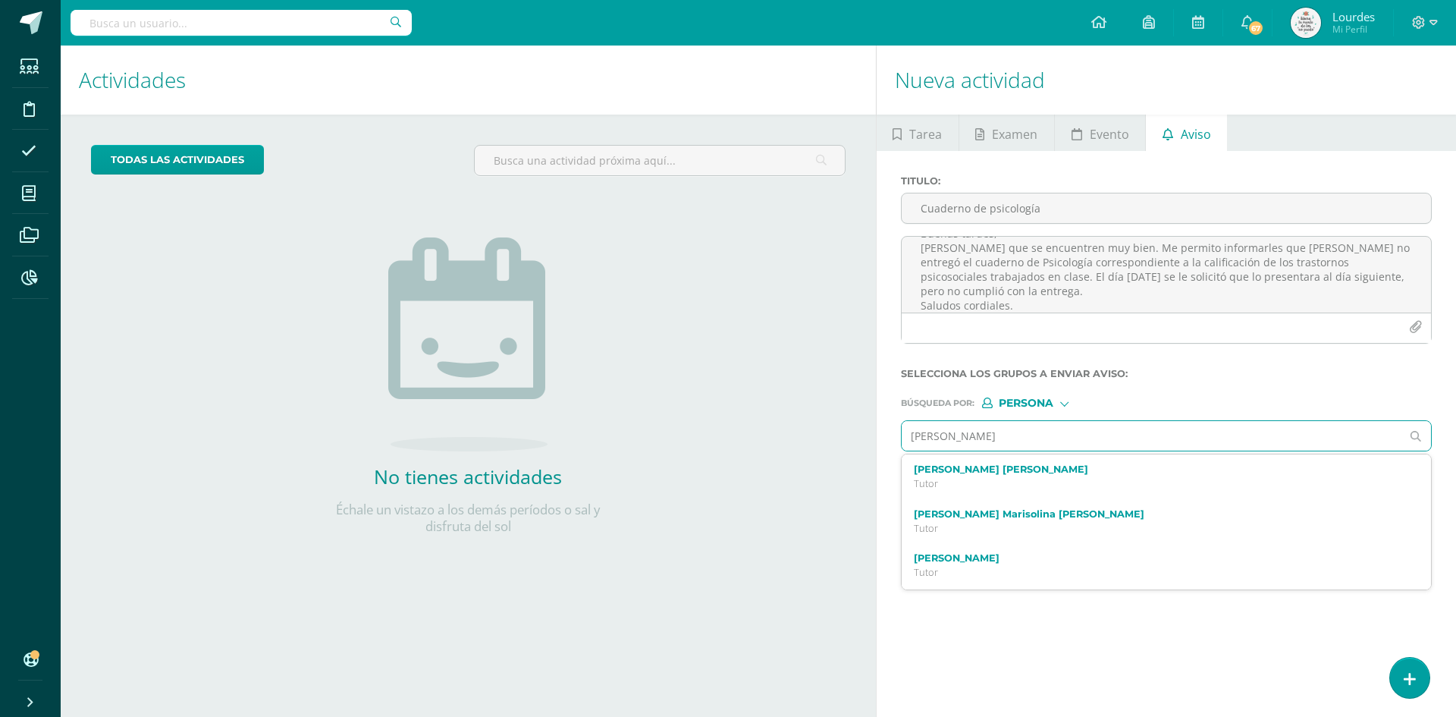
type input "[PERSON_NAME]"
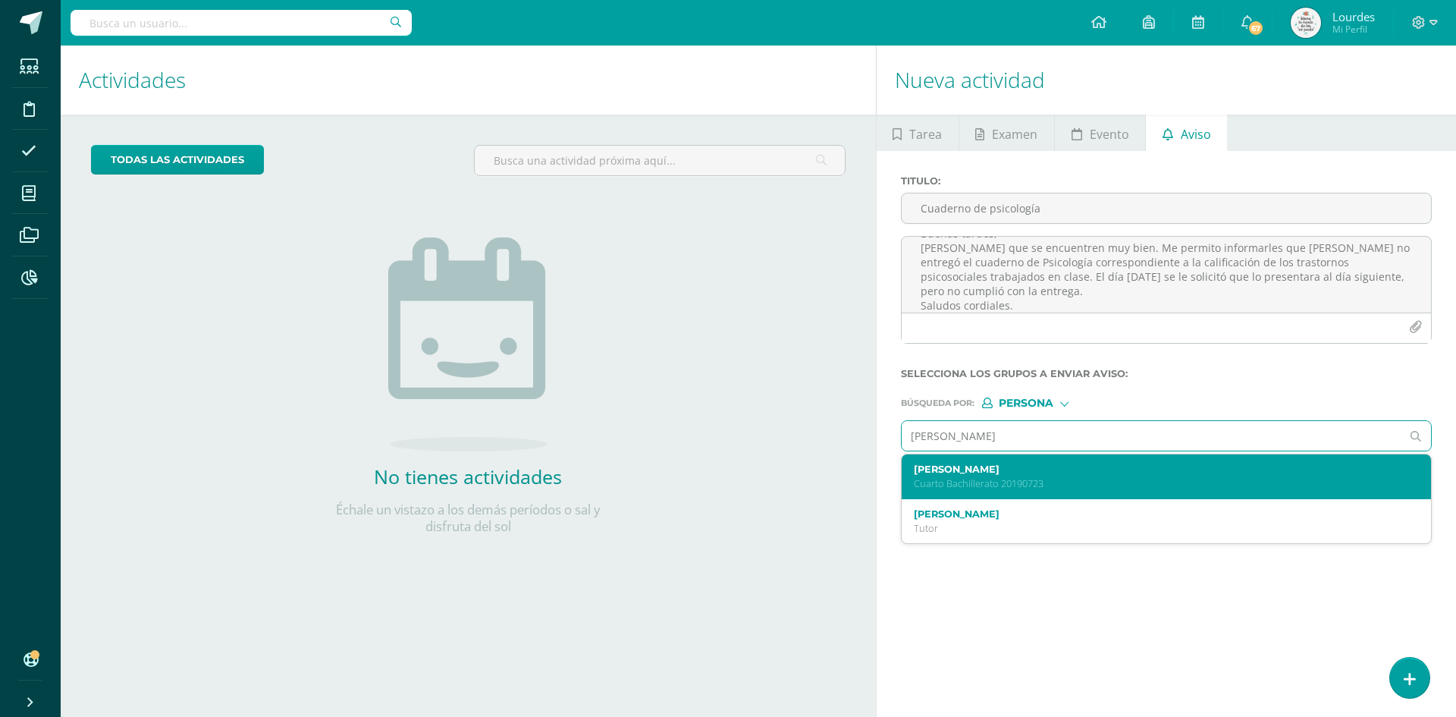
click at [1001, 468] on label "[PERSON_NAME]" at bounding box center [1155, 468] width 483 height 11
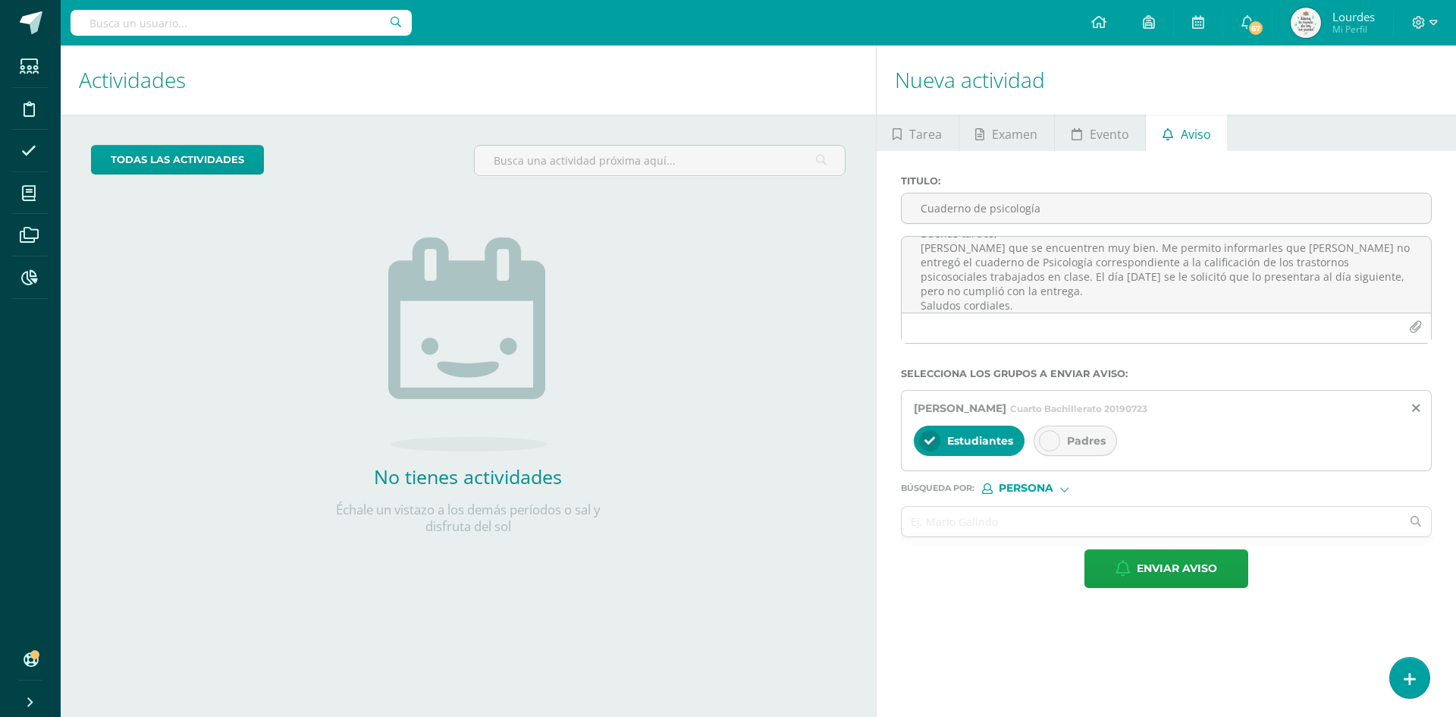
click at [1065, 438] on div "Padres" at bounding box center [1075, 440] width 83 height 30
click at [1021, 519] on input "text" at bounding box center [1152, 522] width 500 height 30
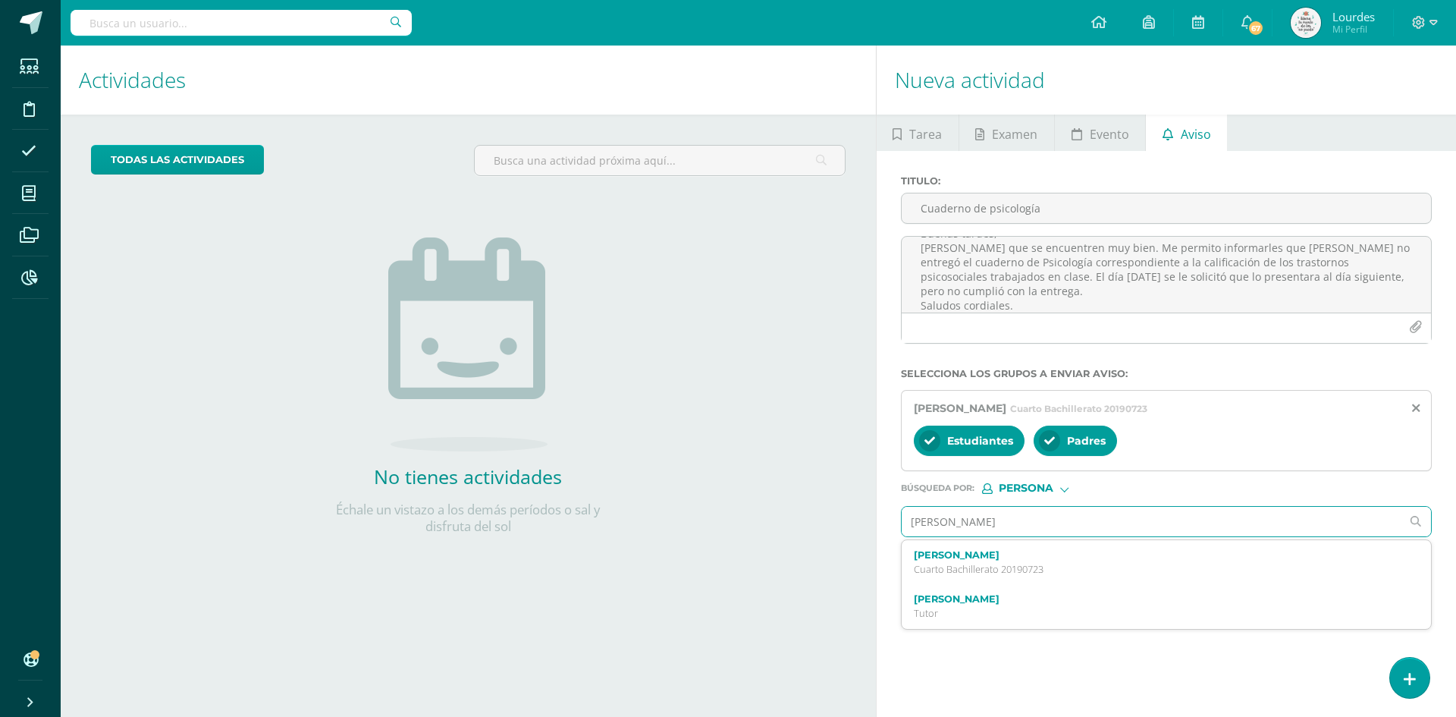
type input "[PERSON_NAME]"
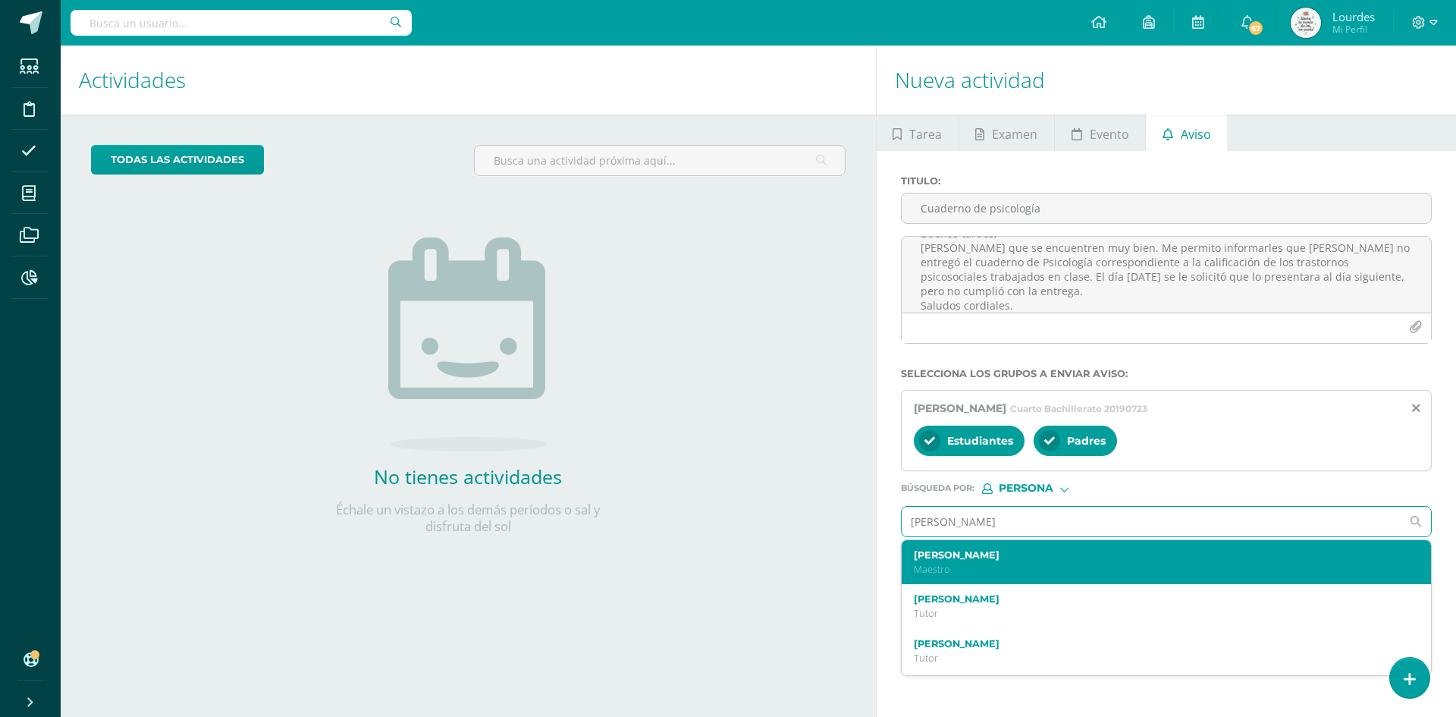
click at [1016, 554] on label "[PERSON_NAME]" at bounding box center [1155, 554] width 483 height 11
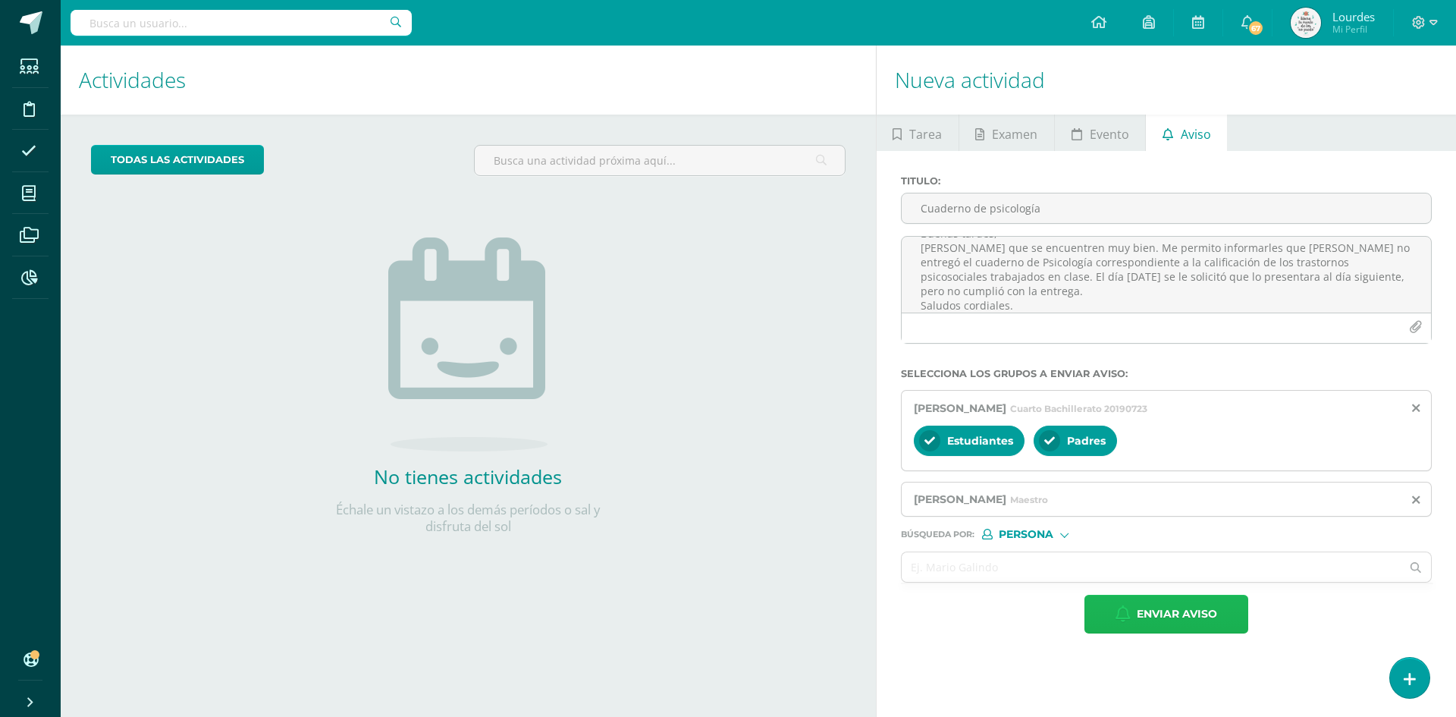
click at [1169, 615] on span "Enviar aviso" at bounding box center [1177, 613] width 80 height 37
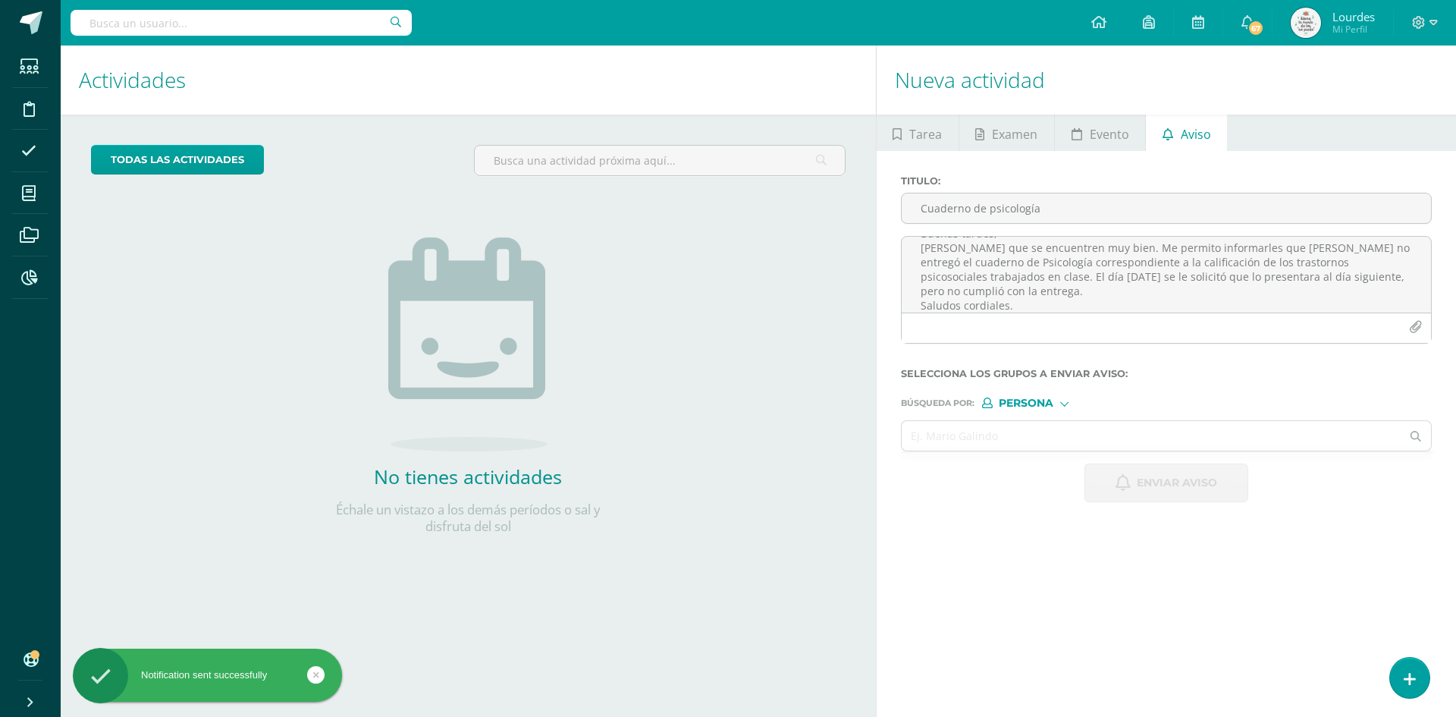
scroll to position [0, 0]
